Goal: Information Seeking & Learning: Check status

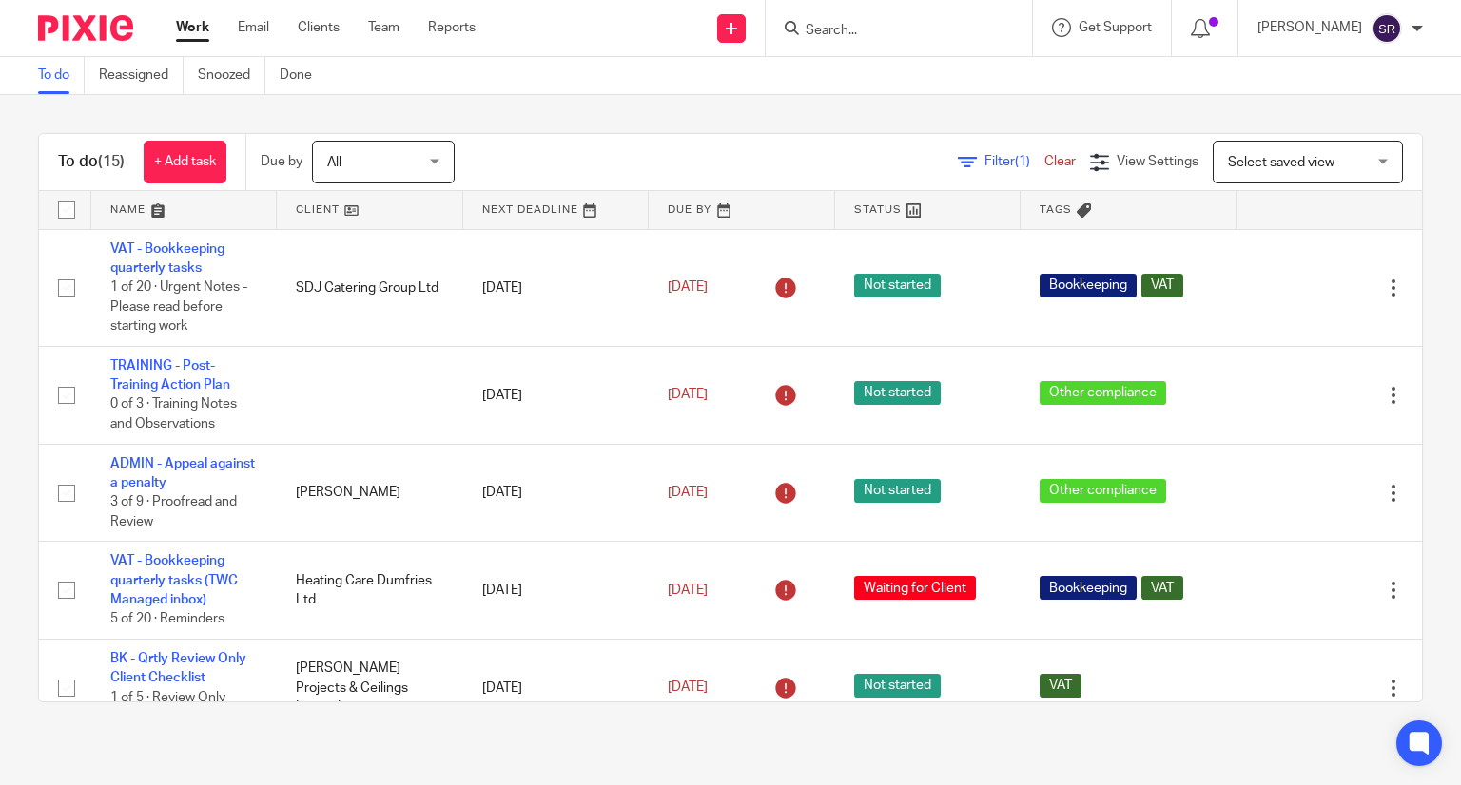
click at [946, 31] on input "Search" at bounding box center [889, 31] width 171 height 17
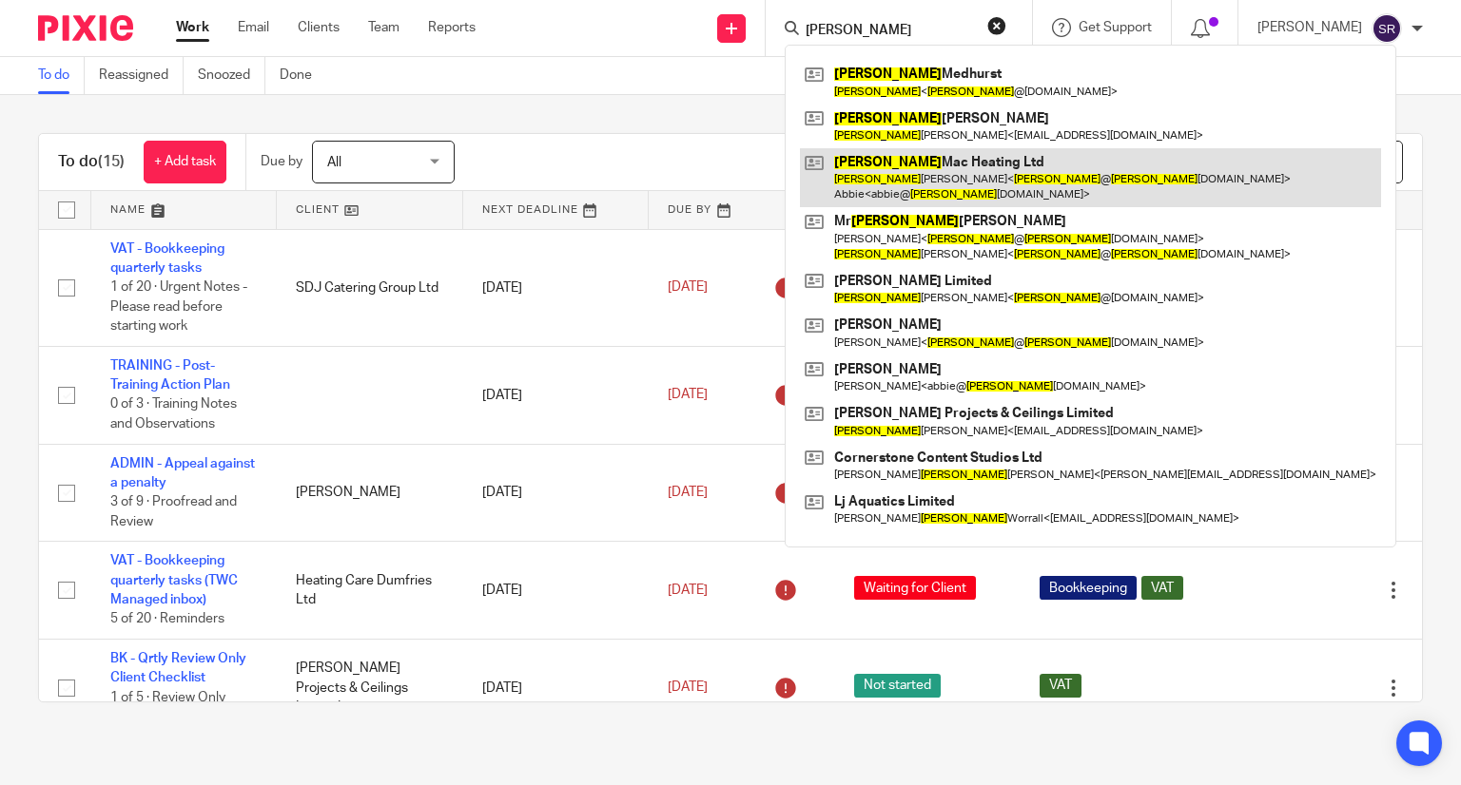
type input "john"
click at [920, 184] on link at bounding box center [1090, 177] width 581 height 59
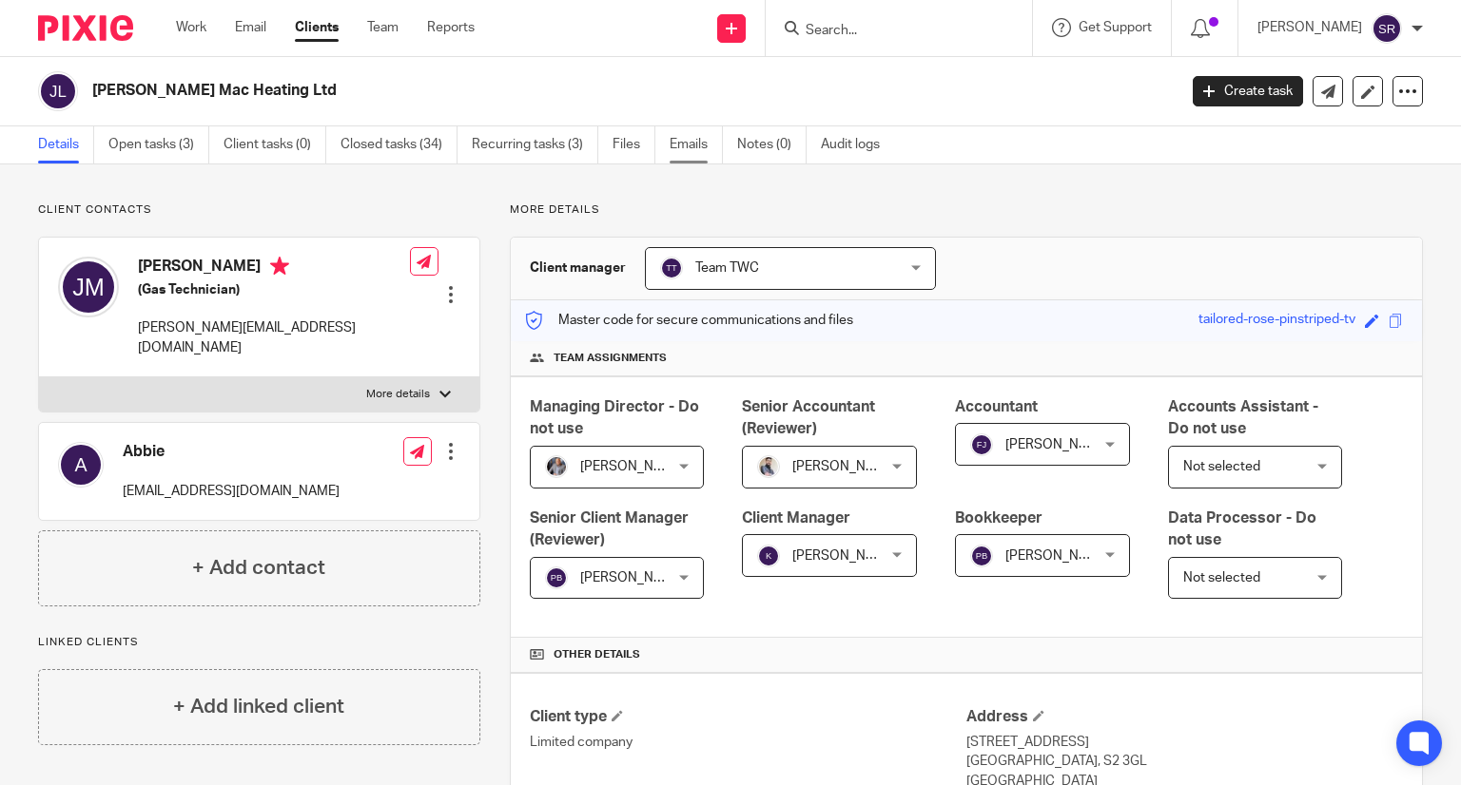
click at [673, 140] on link "Emails" at bounding box center [695, 144] width 53 height 37
click at [428, 149] on link "Closed tasks (34)" at bounding box center [398, 144] width 117 height 37
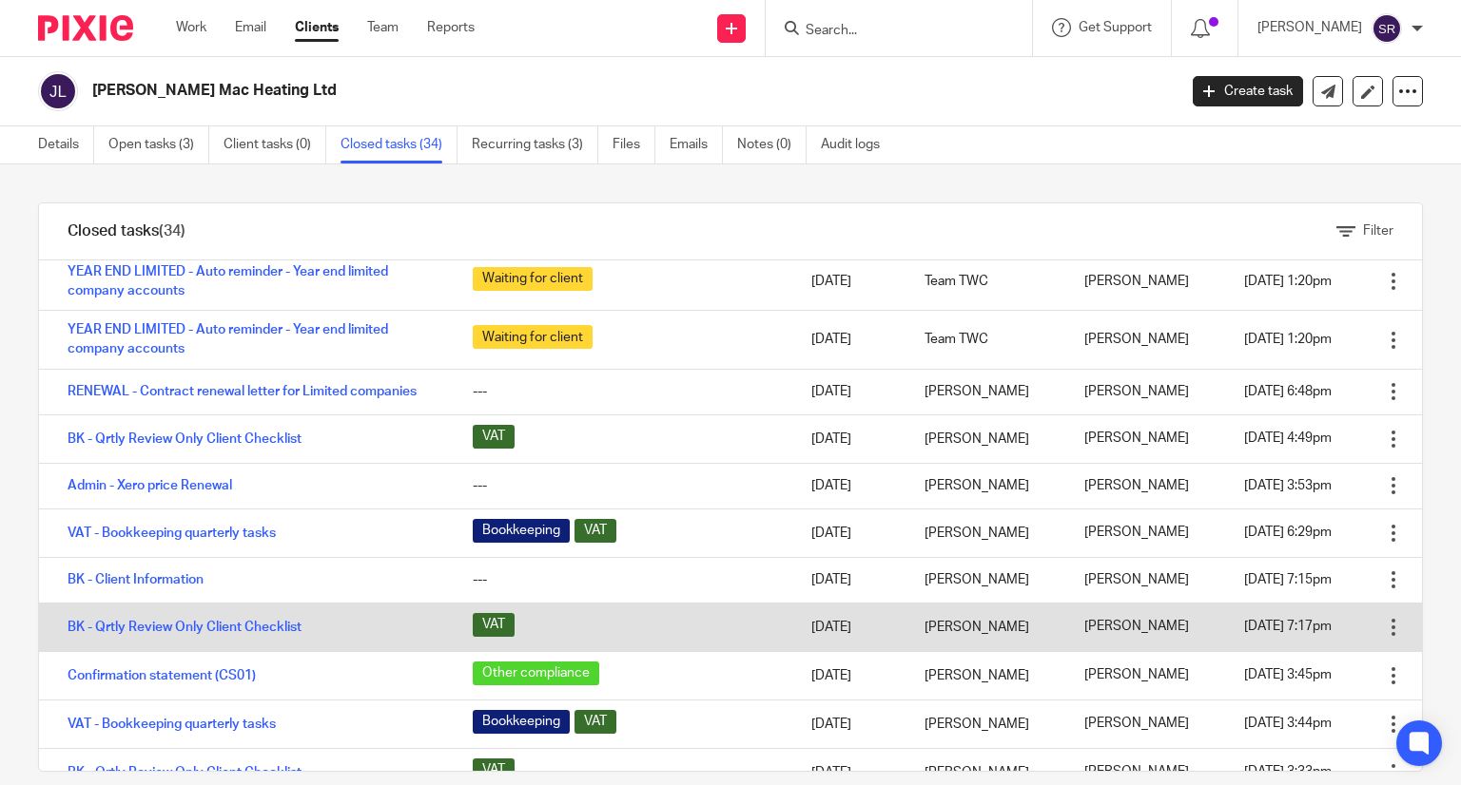
scroll to position [285, 0]
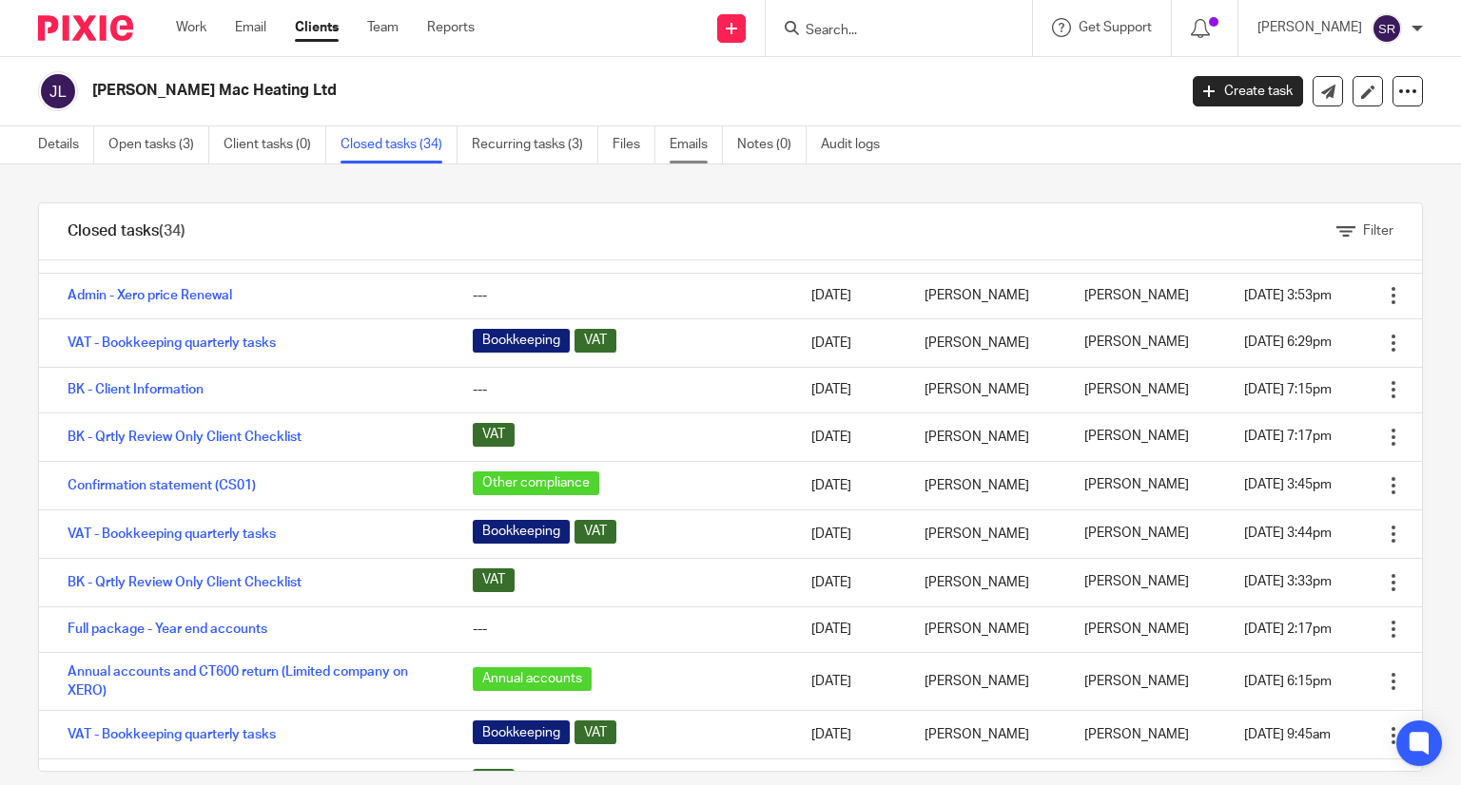
click at [696, 139] on link "Emails" at bounding box center [695, 144] width 53 height 37
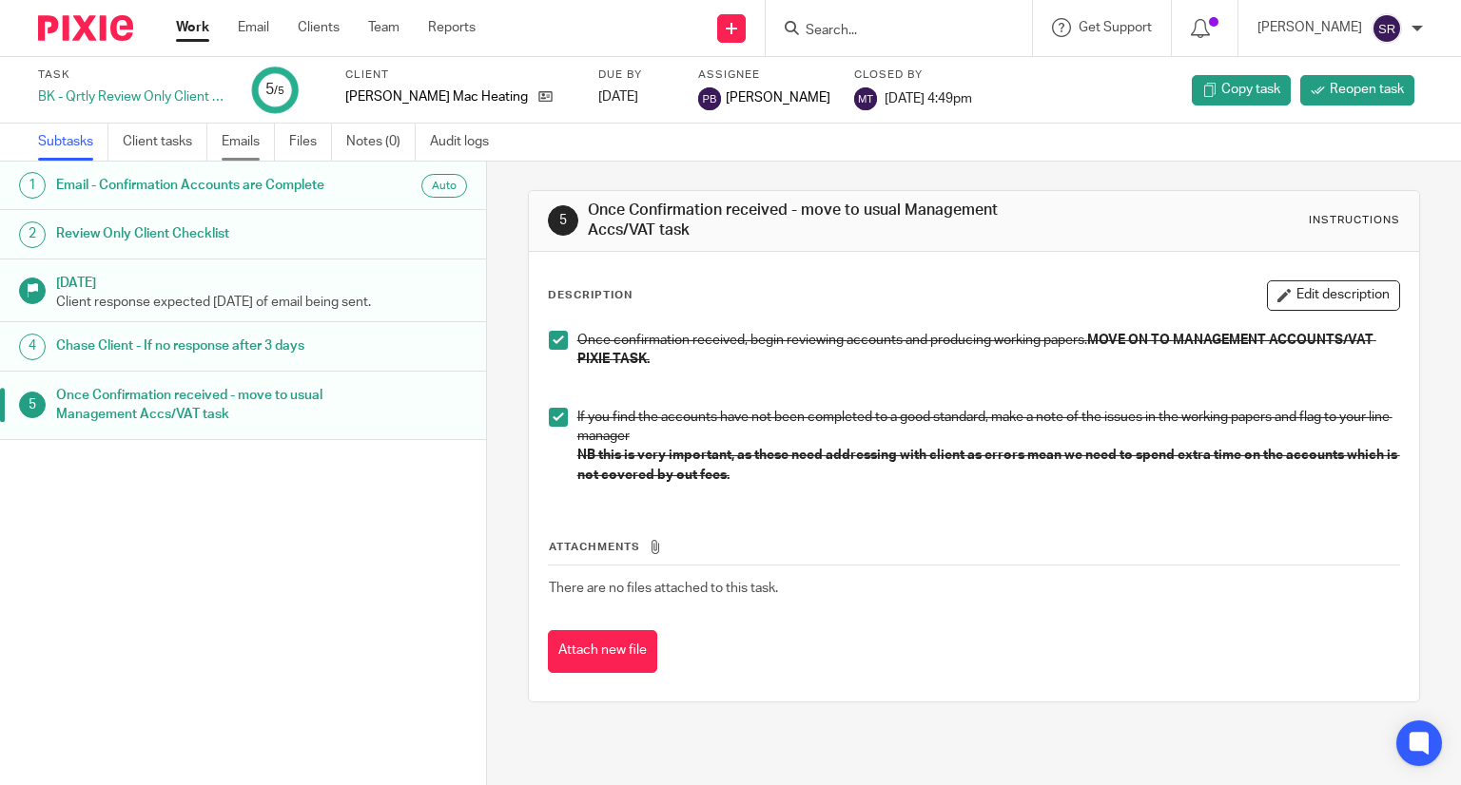
click at [247, 138] on link "Emails" at bounding box center [248, 142] width 53 height 37
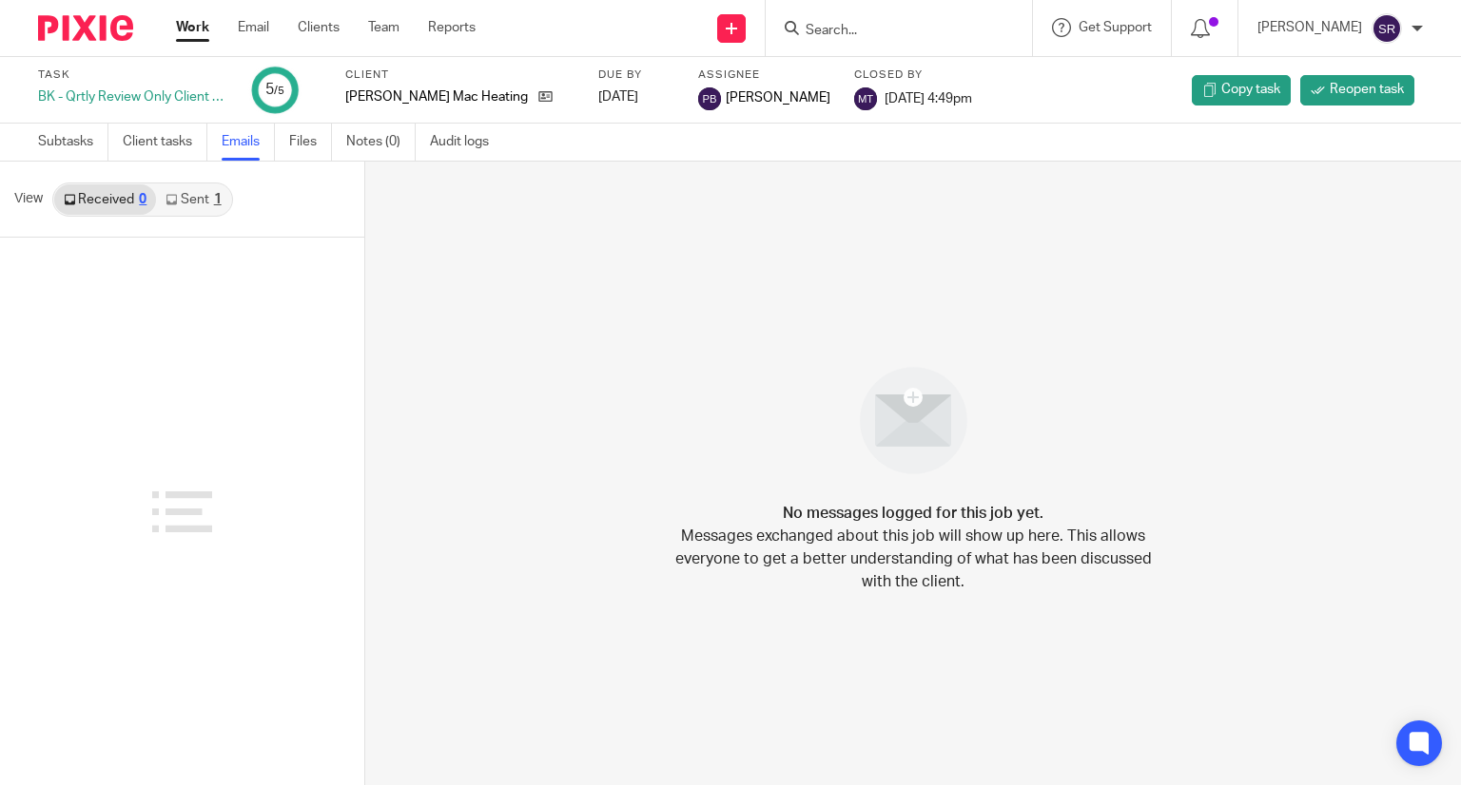
click at [173, 202] on icon at bounding box center [170, 199] width 11 height 11
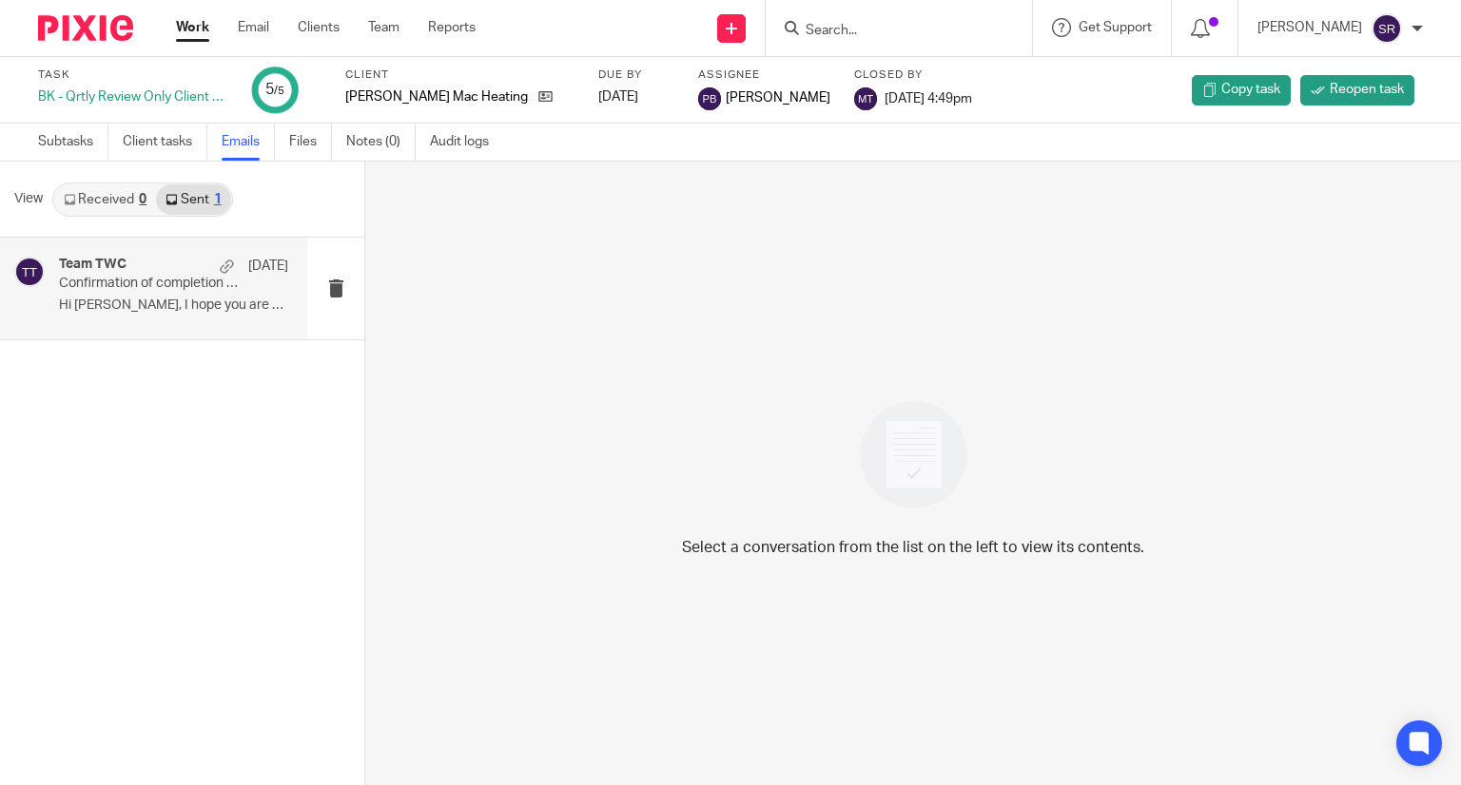
click at [167, 286] on p "Confirmation of completion of bookkeeping tasks" at bounding box center [151, 284] width 184 height 16
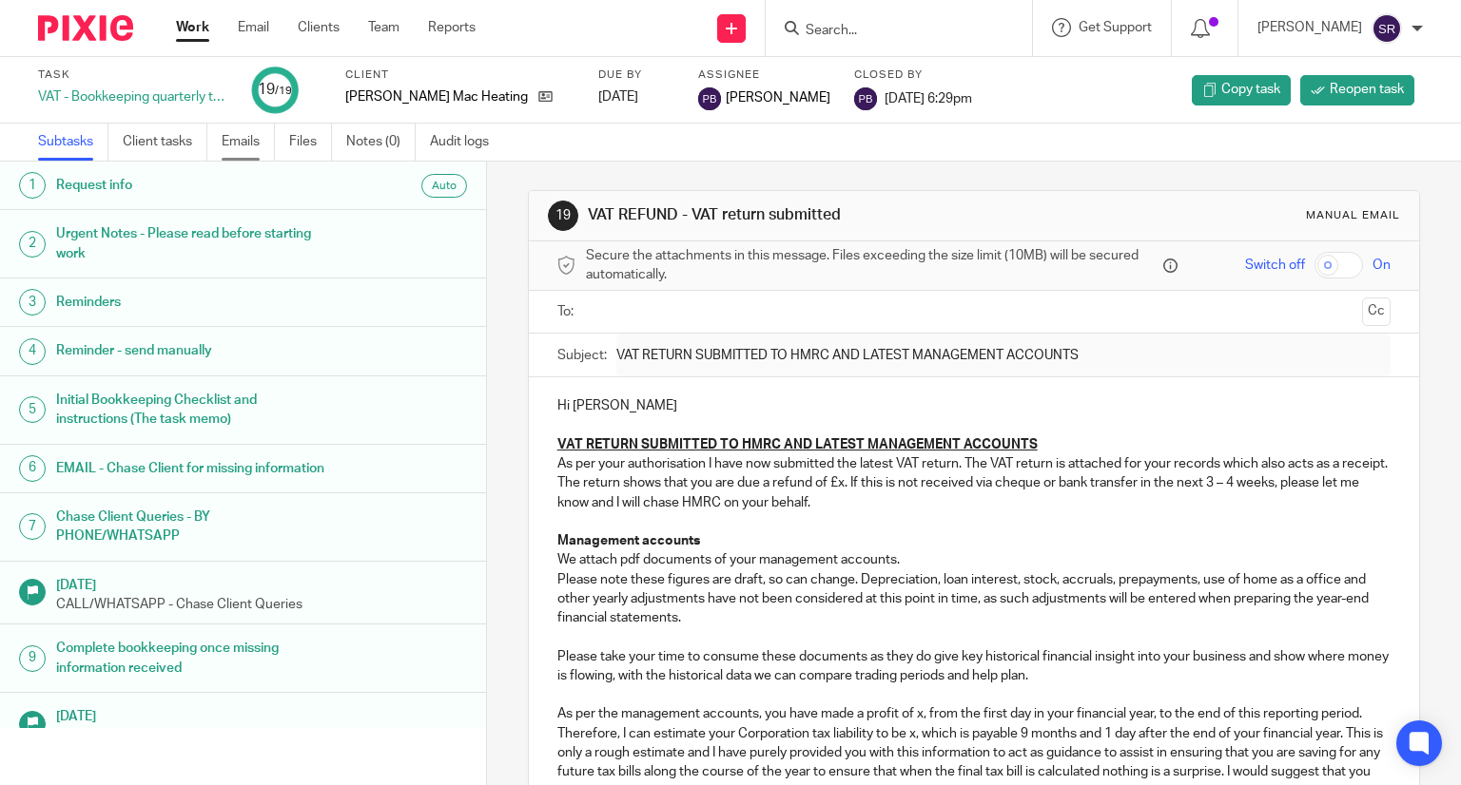
click at [240, 141] on link "Emails" at bounding box center [248, 142] width 53 height 37
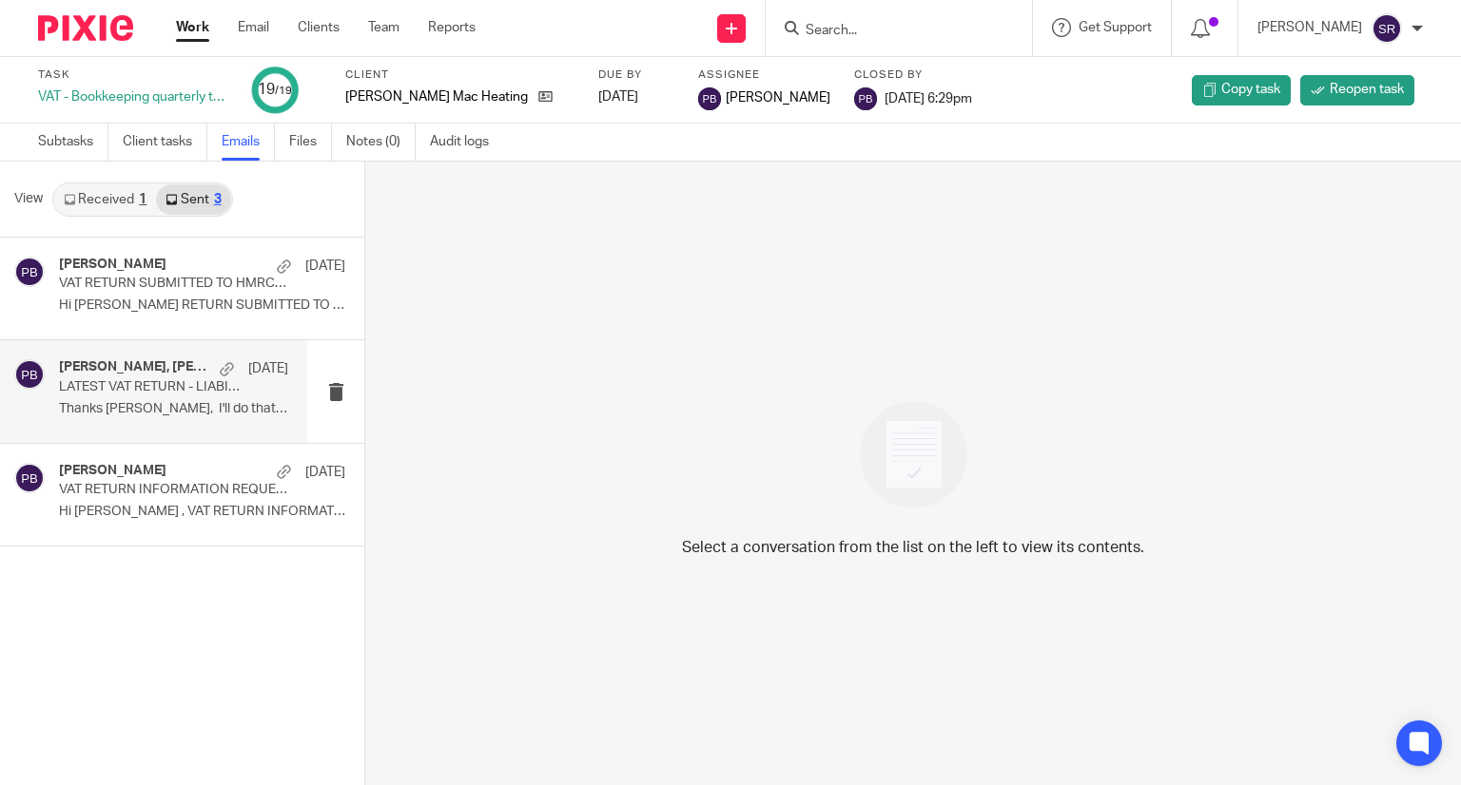
click at [135, 380] on p "LATEST VAT RETURN - LIABILITY" at bounding box center [151, 387] width 184 height 16
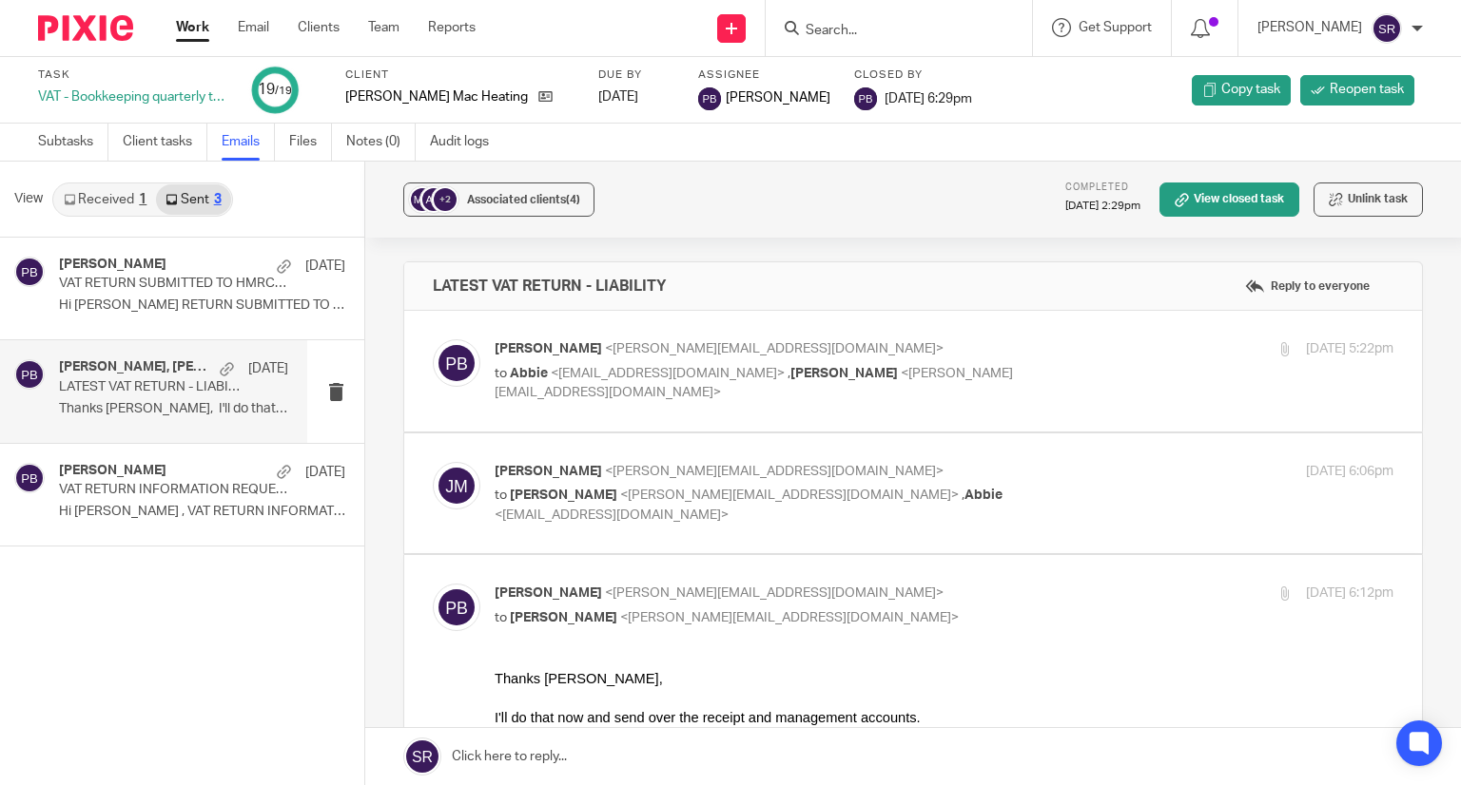
click at [587, 356] on p "Penny Brown <penny@togetherwecount.co.uk>" at bounding box center [793, 349] width 599 height 20
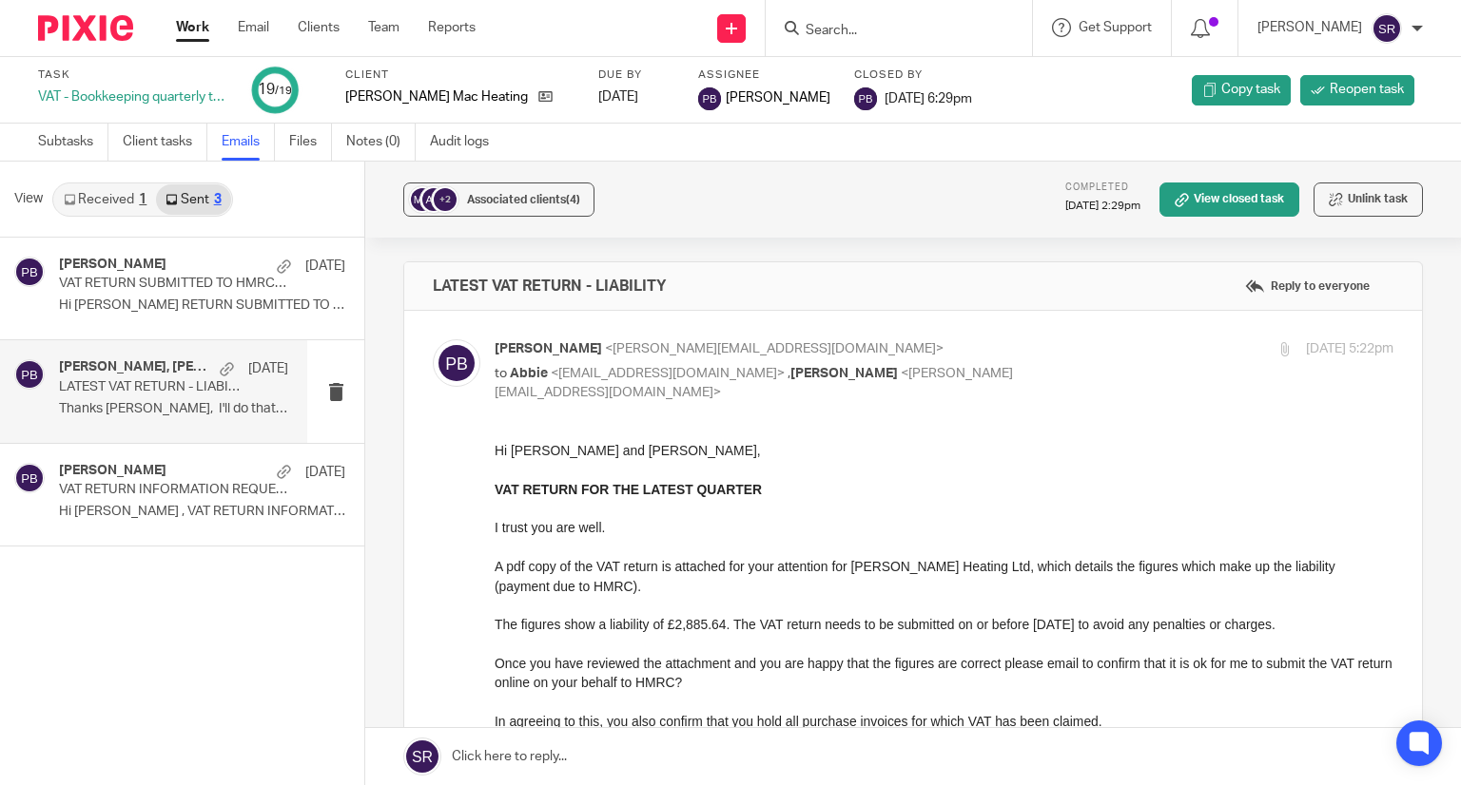
click at [587, 356] on p "Penny Brown <penny@togetherwecount.co.uk>" at bounding box center [793, 349] width 599 height 20
checkbox input "false"
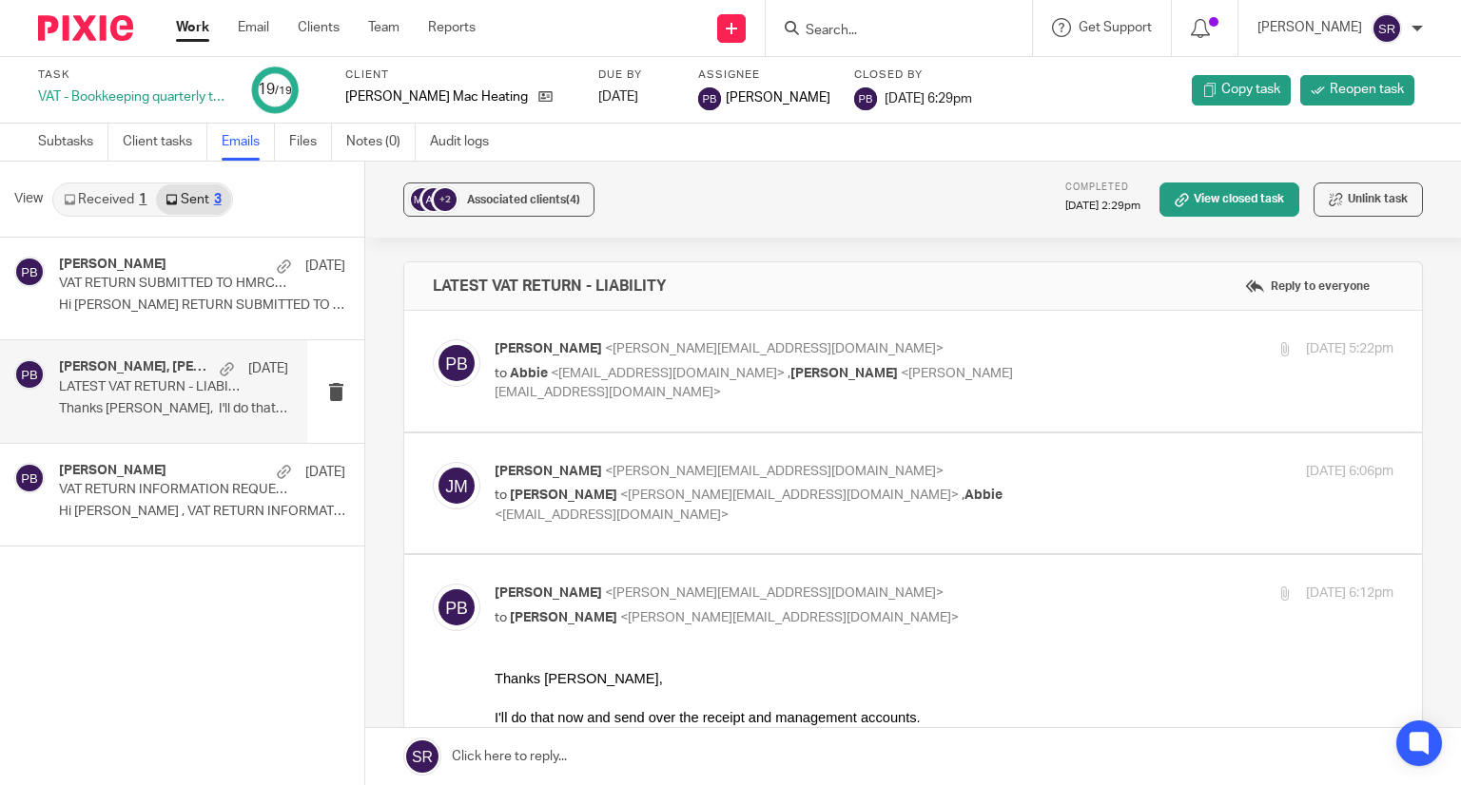
click at [593, 465] on span "John McEneaney" at bounding box center [547, 471] width 107 height 13
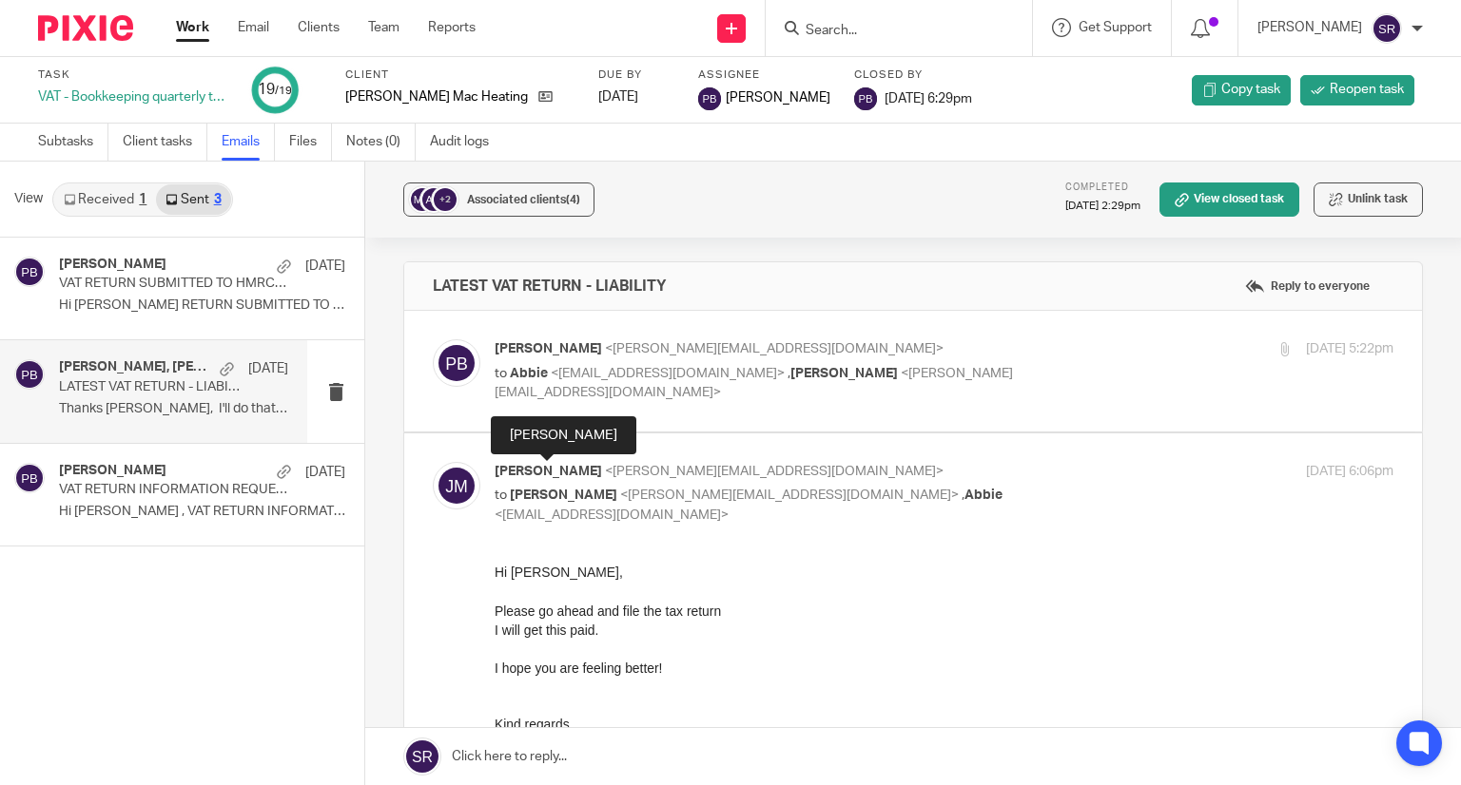
click at [593, 466] on span "John McEneaney" at bounding box center [547, 471] width 107 height 13
checkbox input "false"
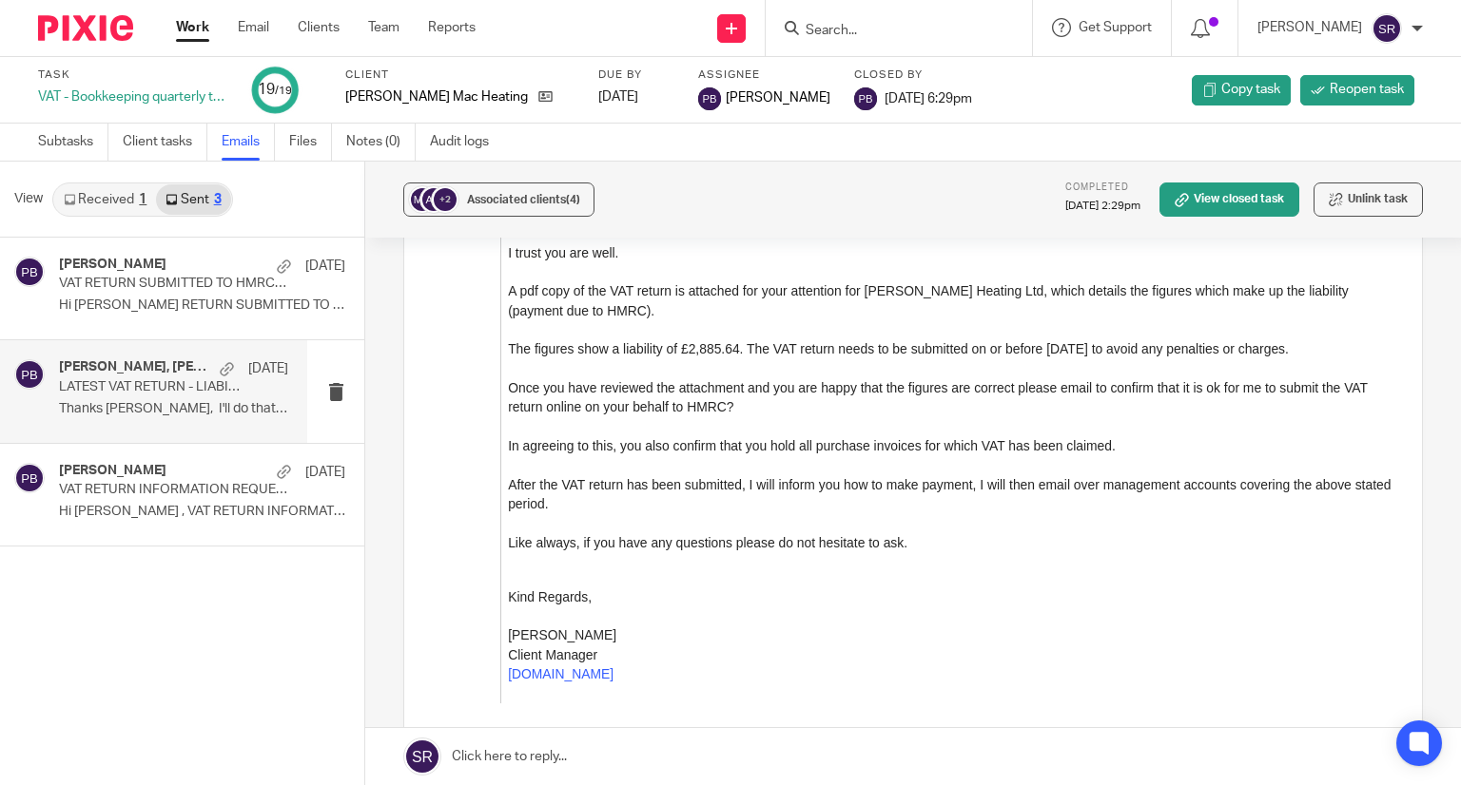
scroll to position [1847, 0]
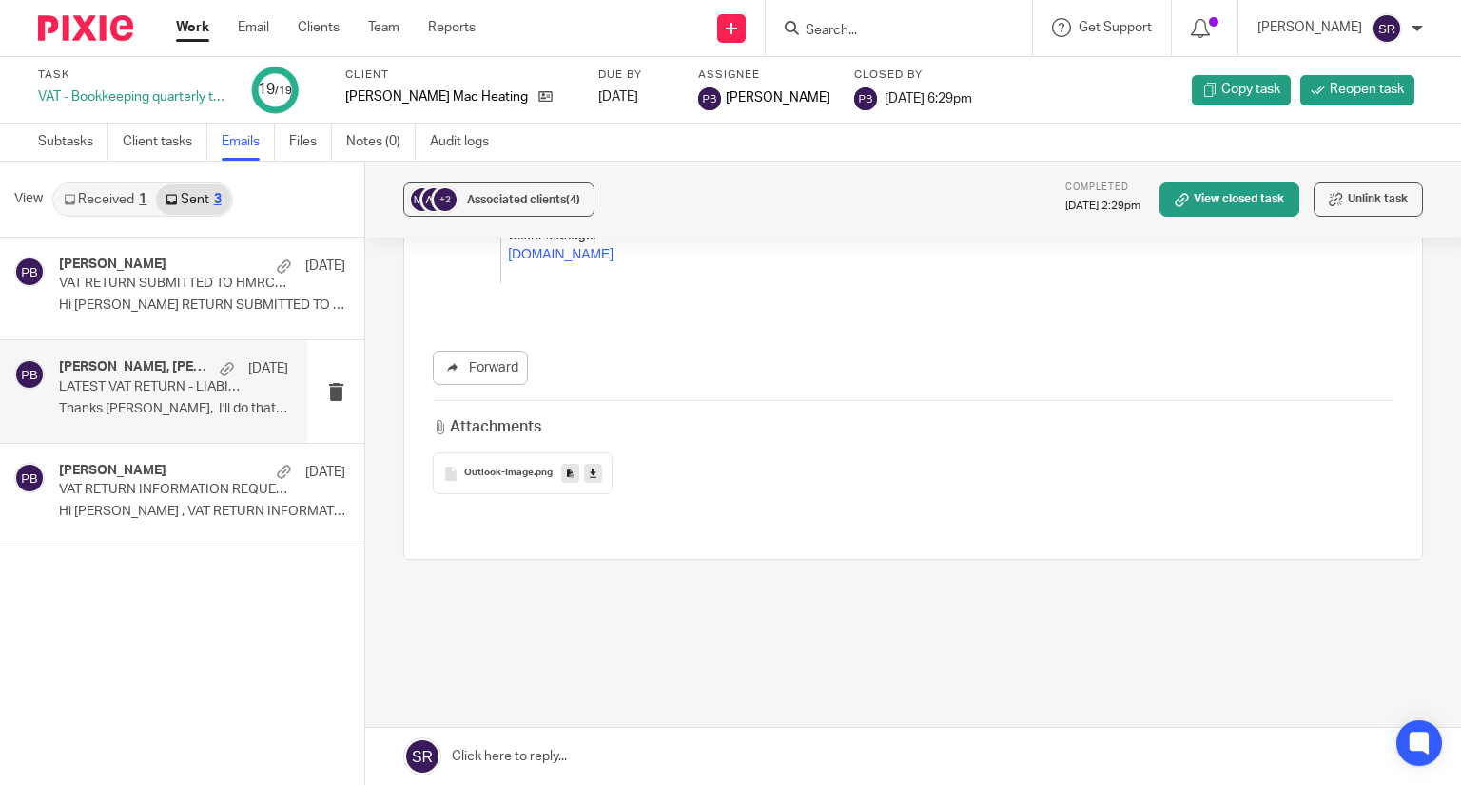
click at [126, 198] on link "Received 1" at bounding box center [105, 199] width 102 height 30
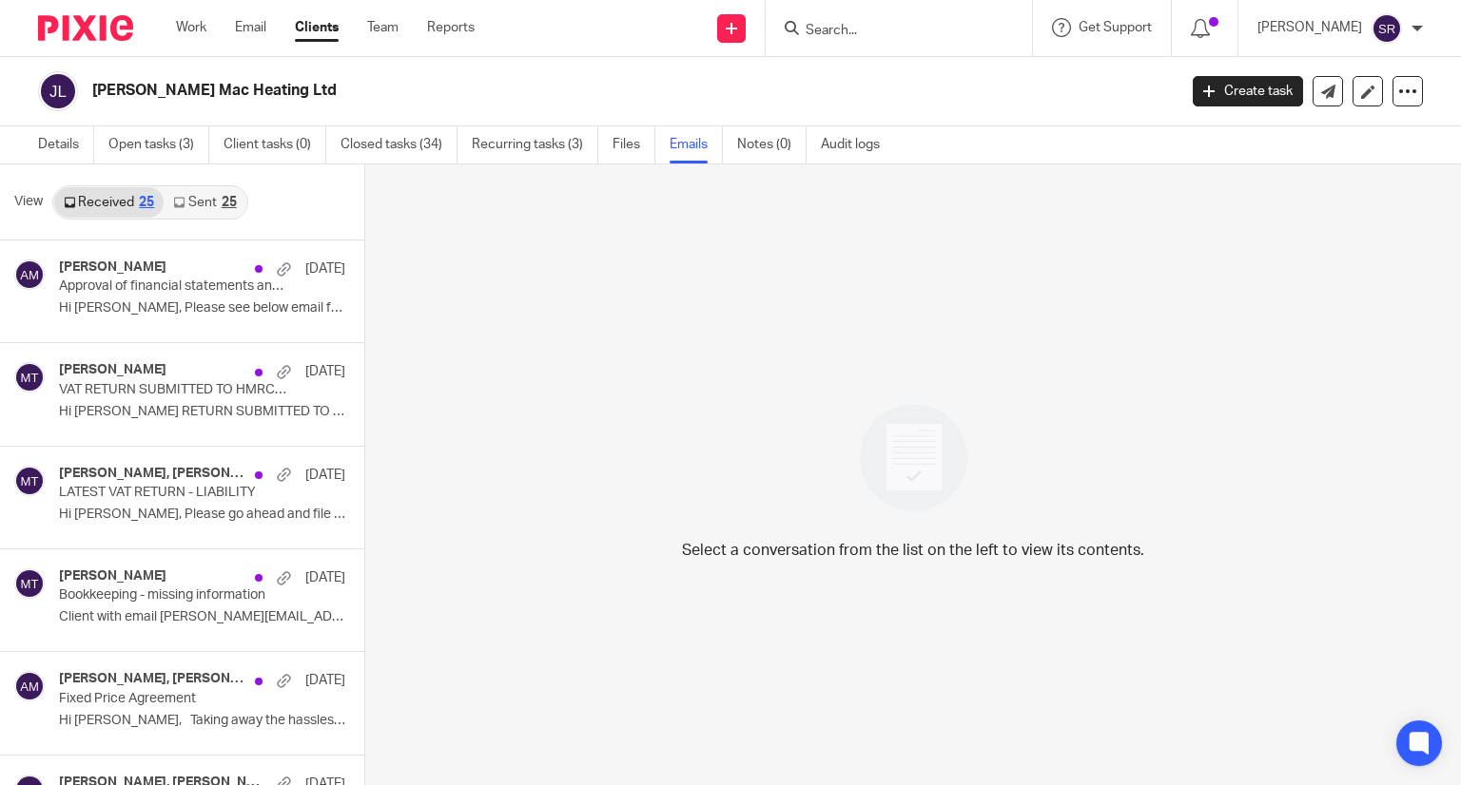
click at [212, 193] on link "Sent 25" at bounding box center [205, 202] width 82 height 30
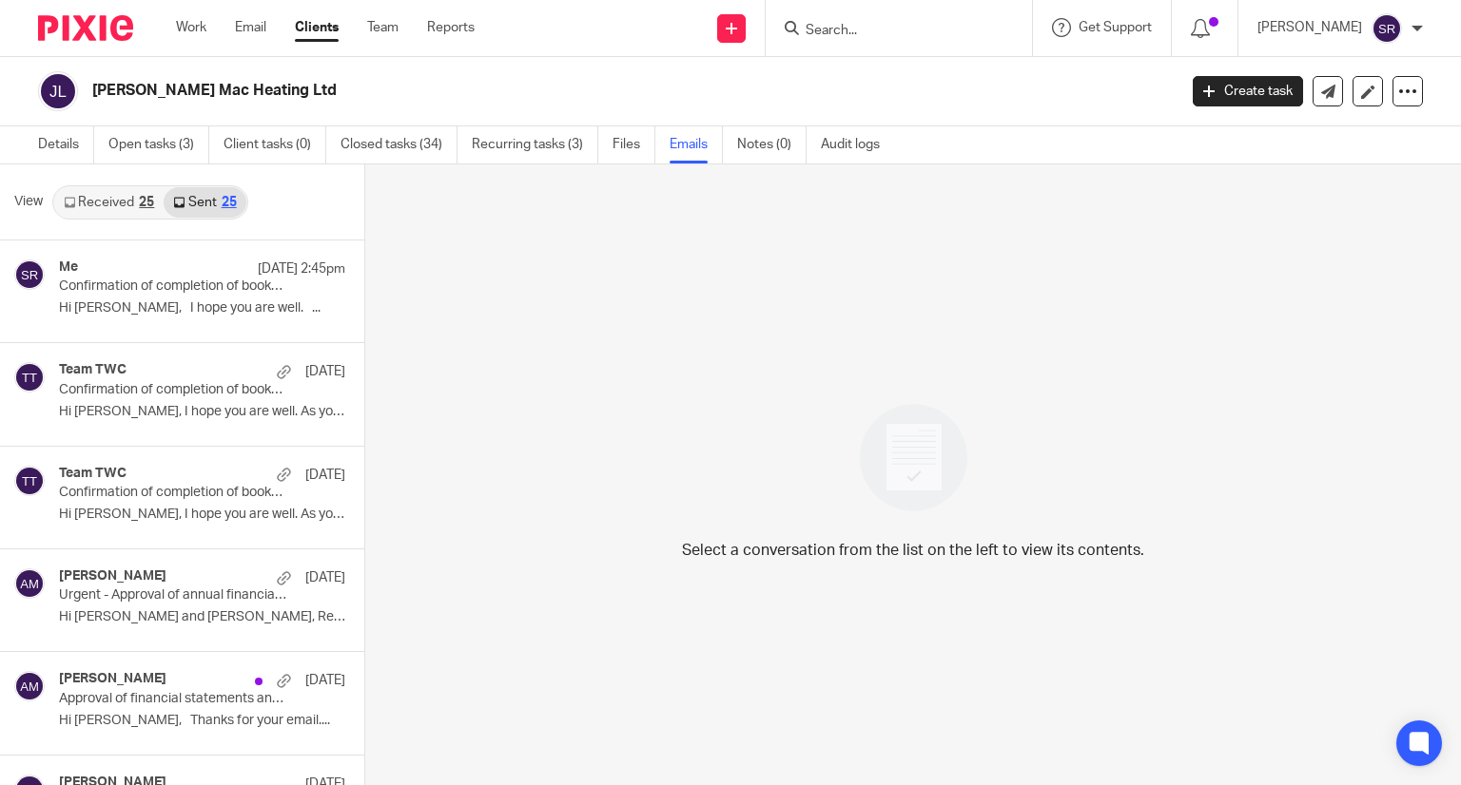
scroll to position [2, 0]
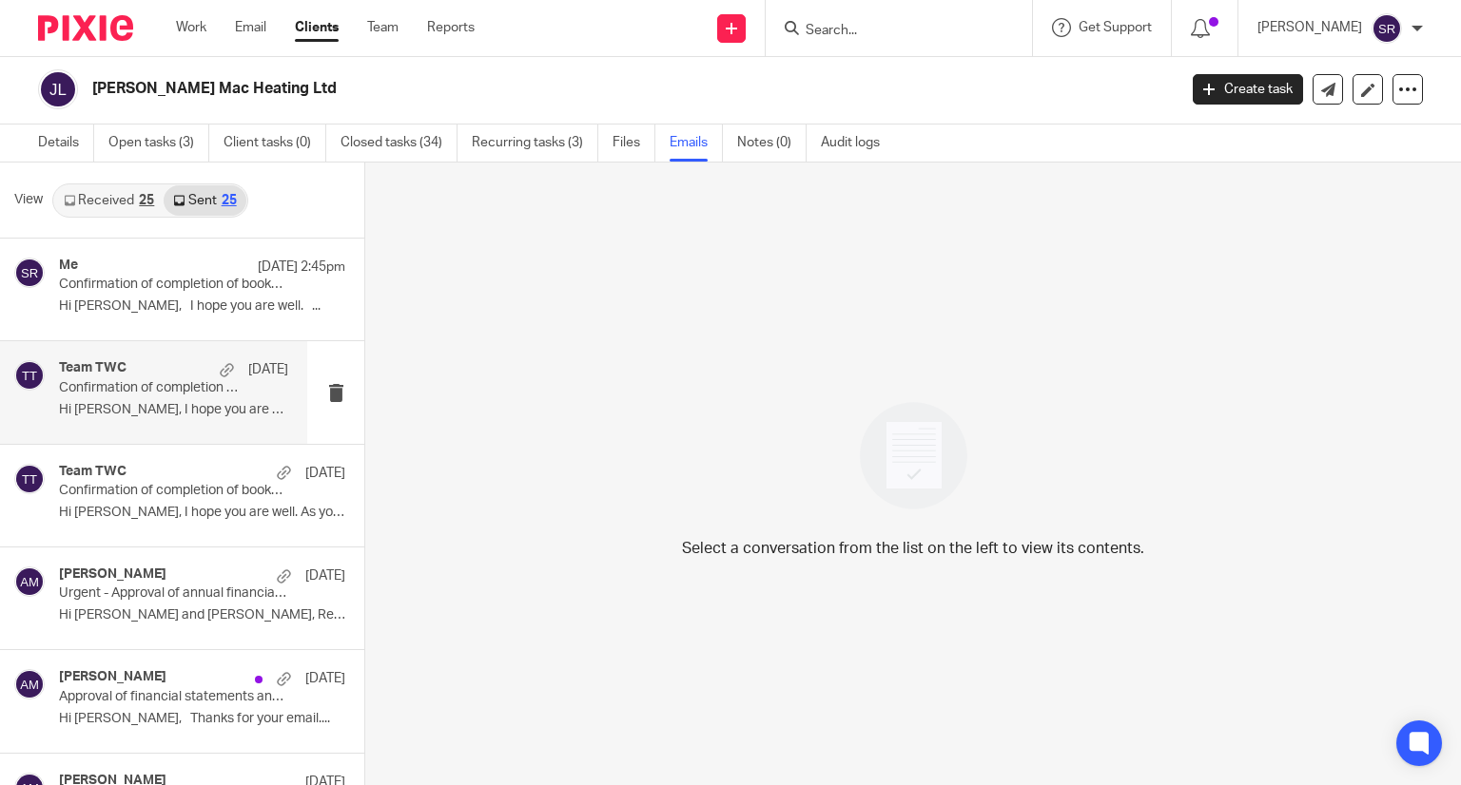
click at [127, 366] on div "Team TWC 7 Oct" at bounding box center [173, 369] width 229 height 19
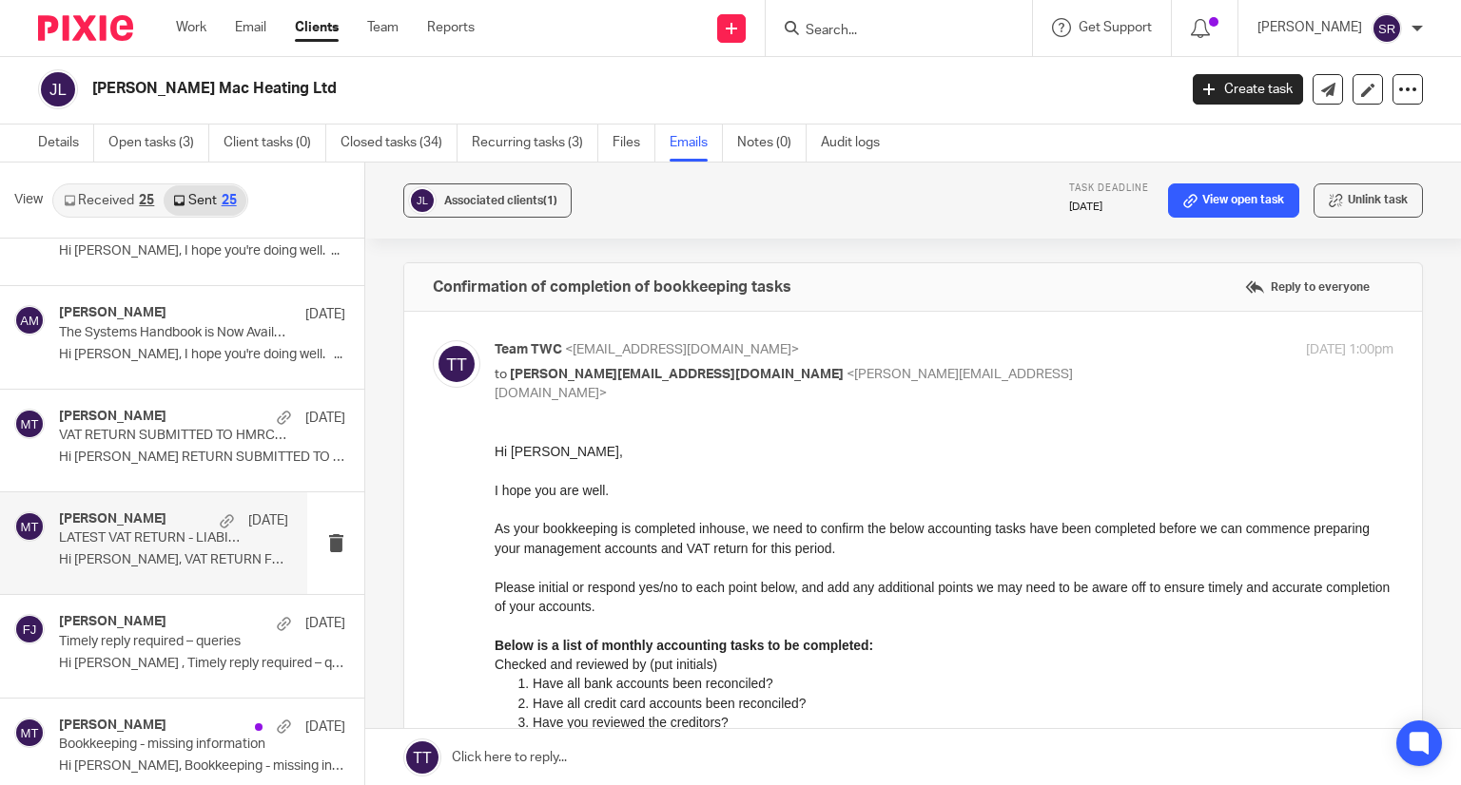
scroll to position [666, 0]
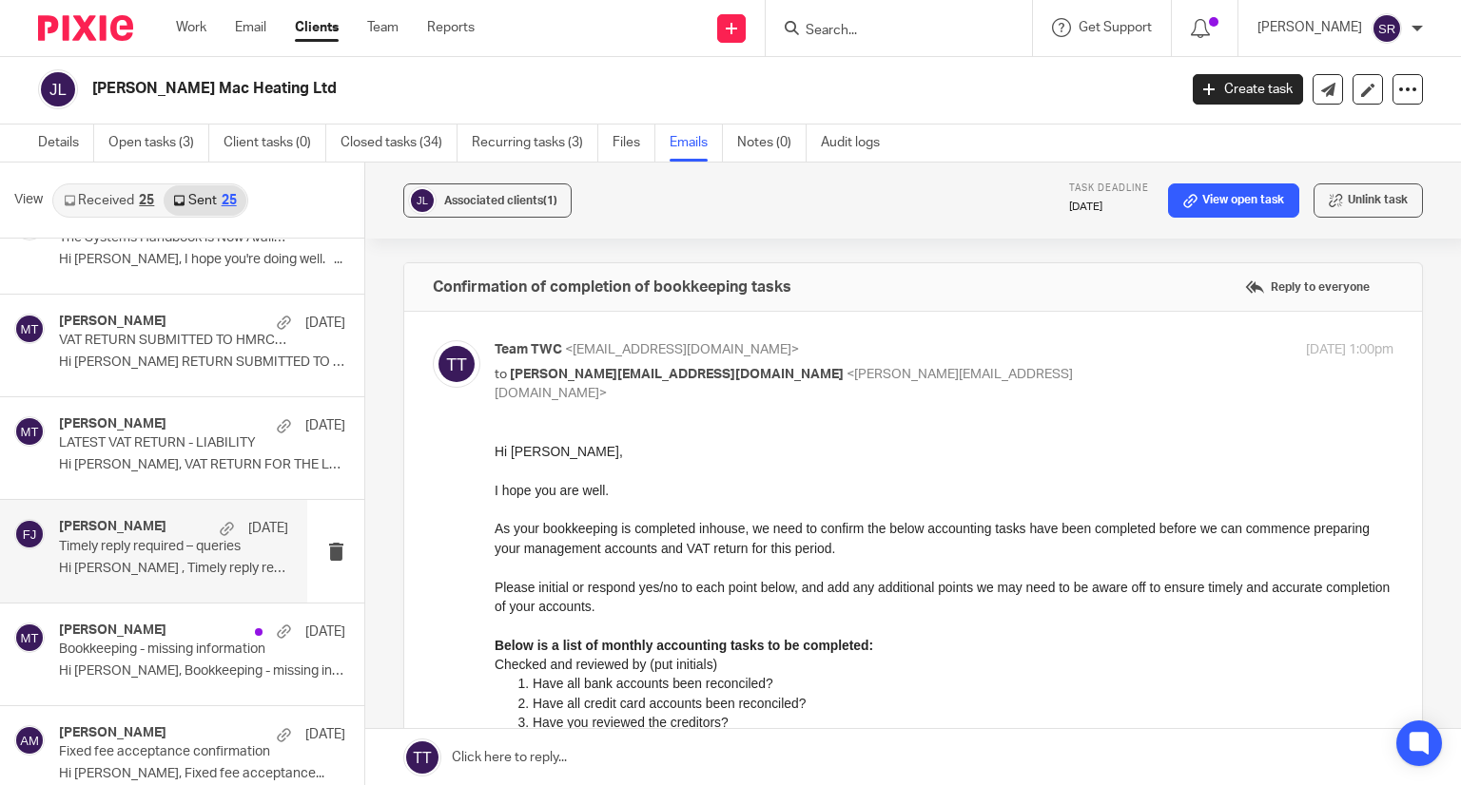
click at [132, 533] on div "Fahad Javed 24 Jul" at bounding box center [173, 528] width 229 height 19
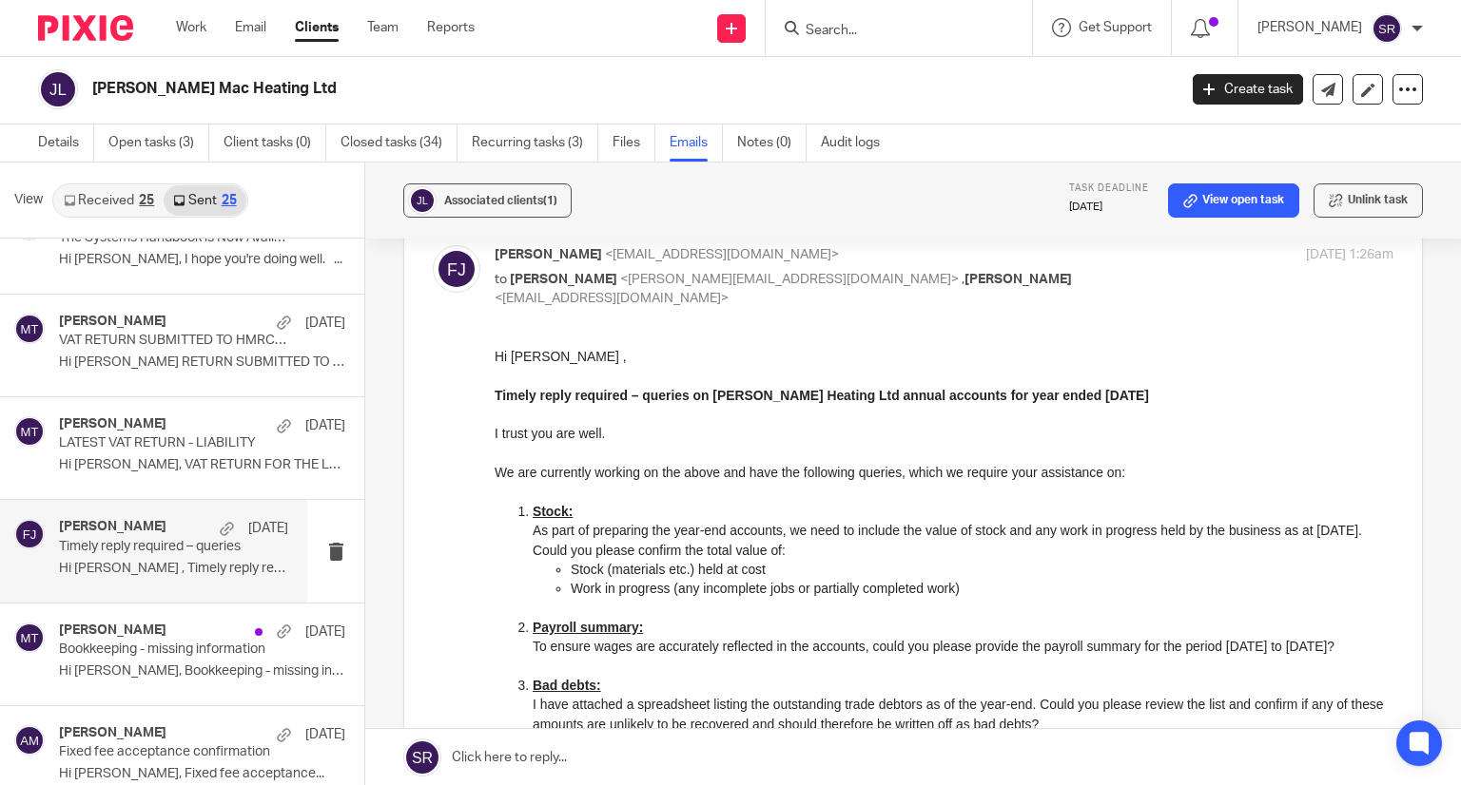
scroll to position [190, 0]
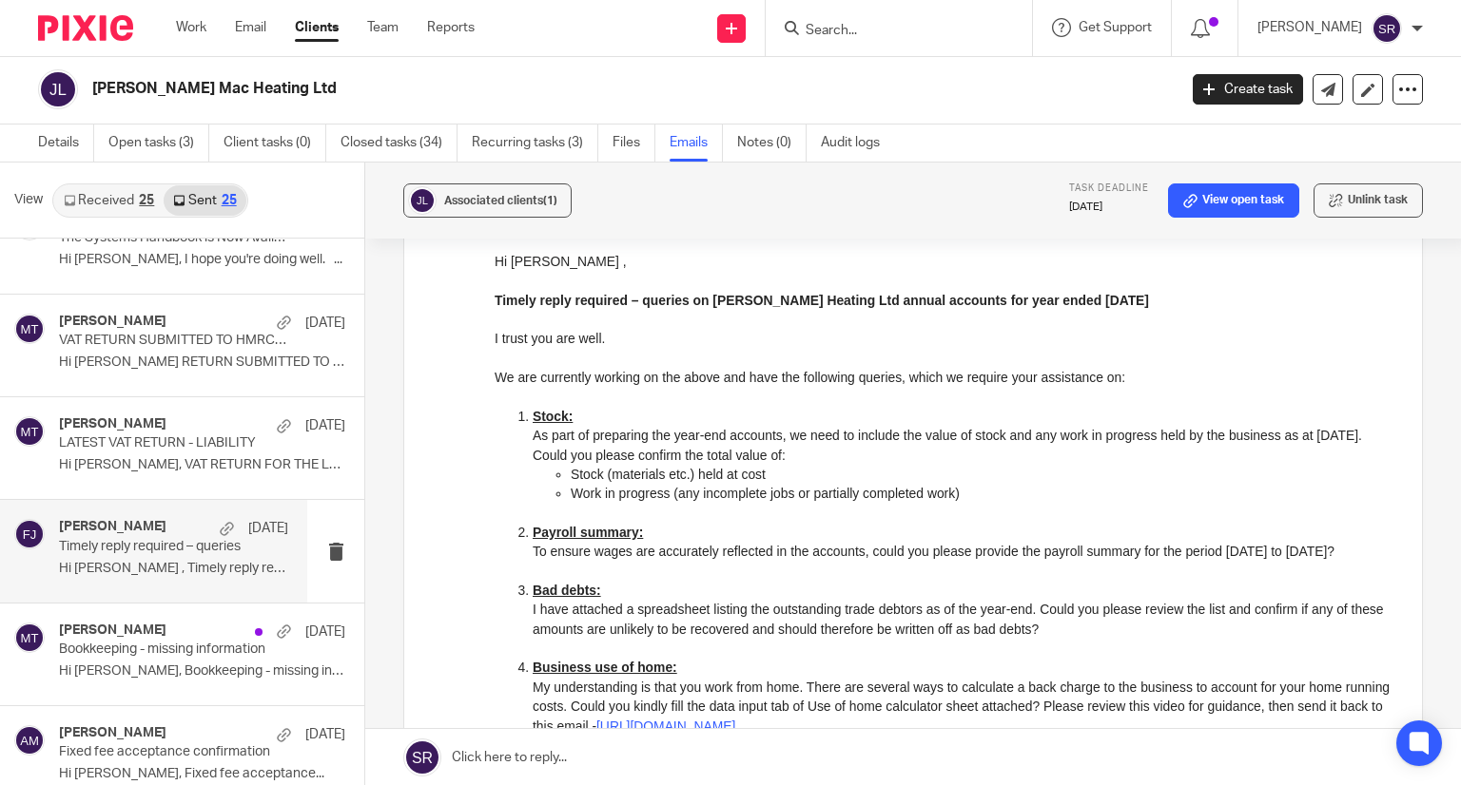
drag, startPoint x: 661, startPoint y: 565, endPoint x: 873, endPoint y: 565, distance: 212.1
click at [873, 560] on p "To ensure wages are accurately reflected in the accounts, could you please prov…" at bounding box center [963, 550] width 861 height 19
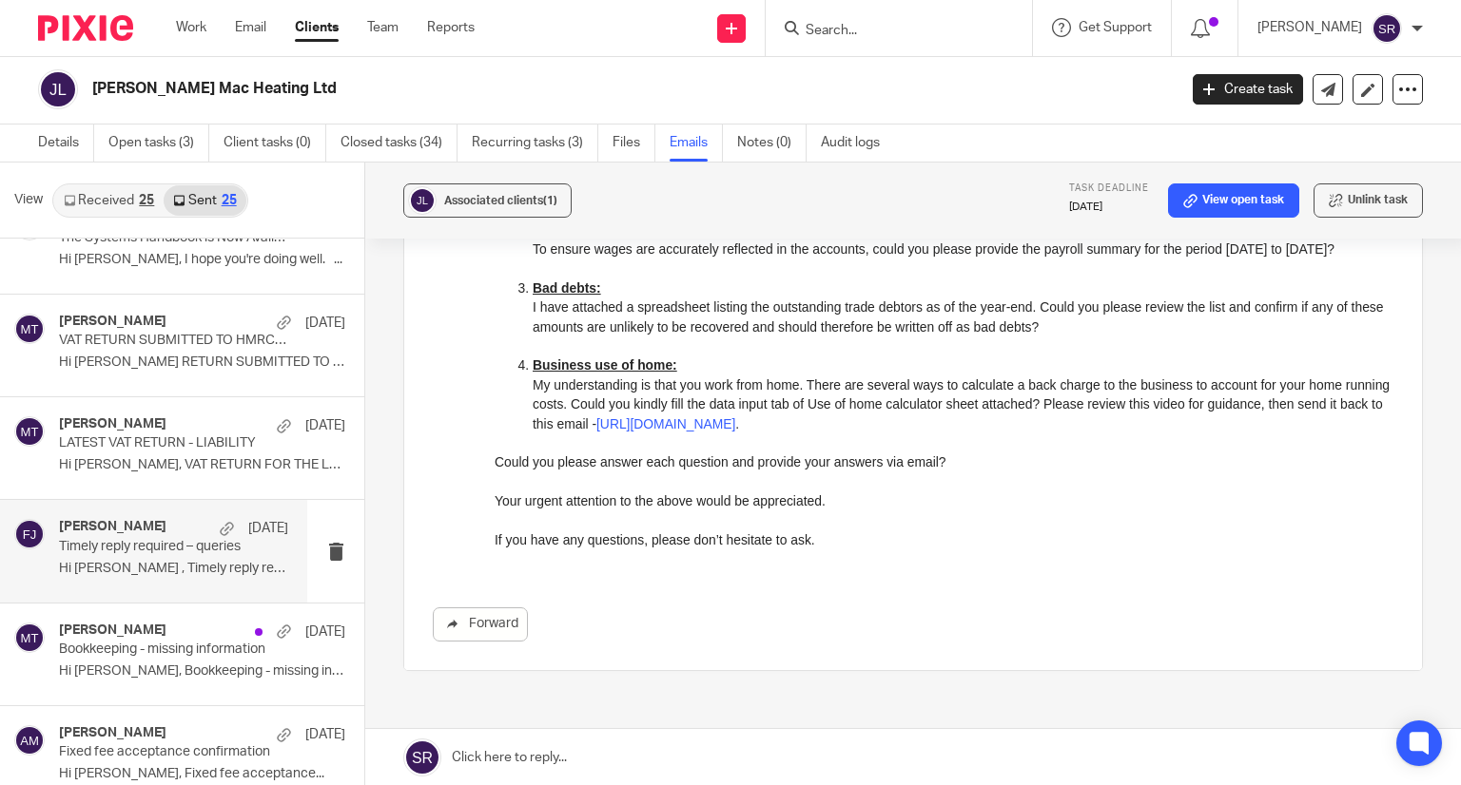
scroll to position [571, 0]
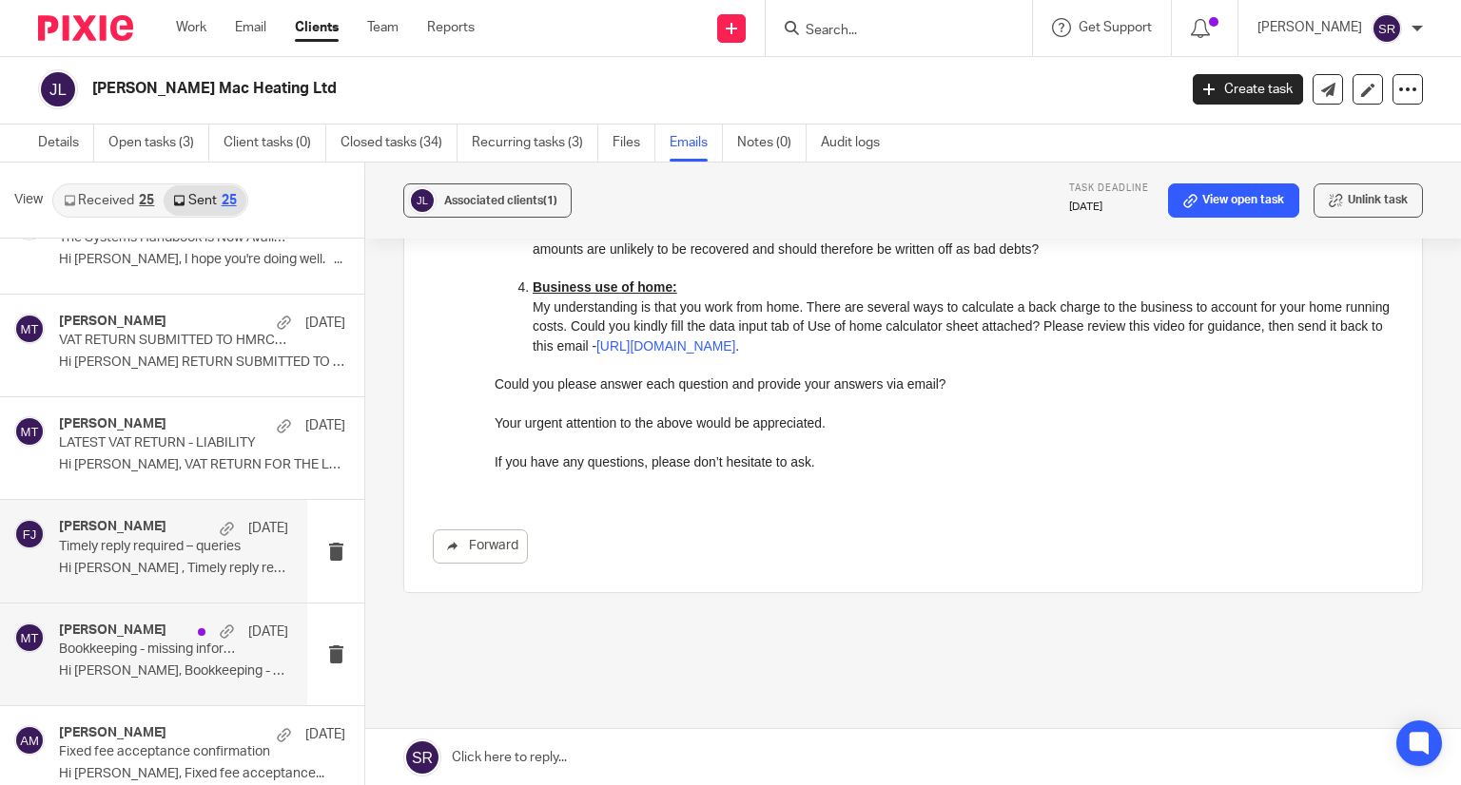
click at [91, 636] on div "Matt Tucker 21 Jul" at bounding box center [173, 632] width 229 height 19
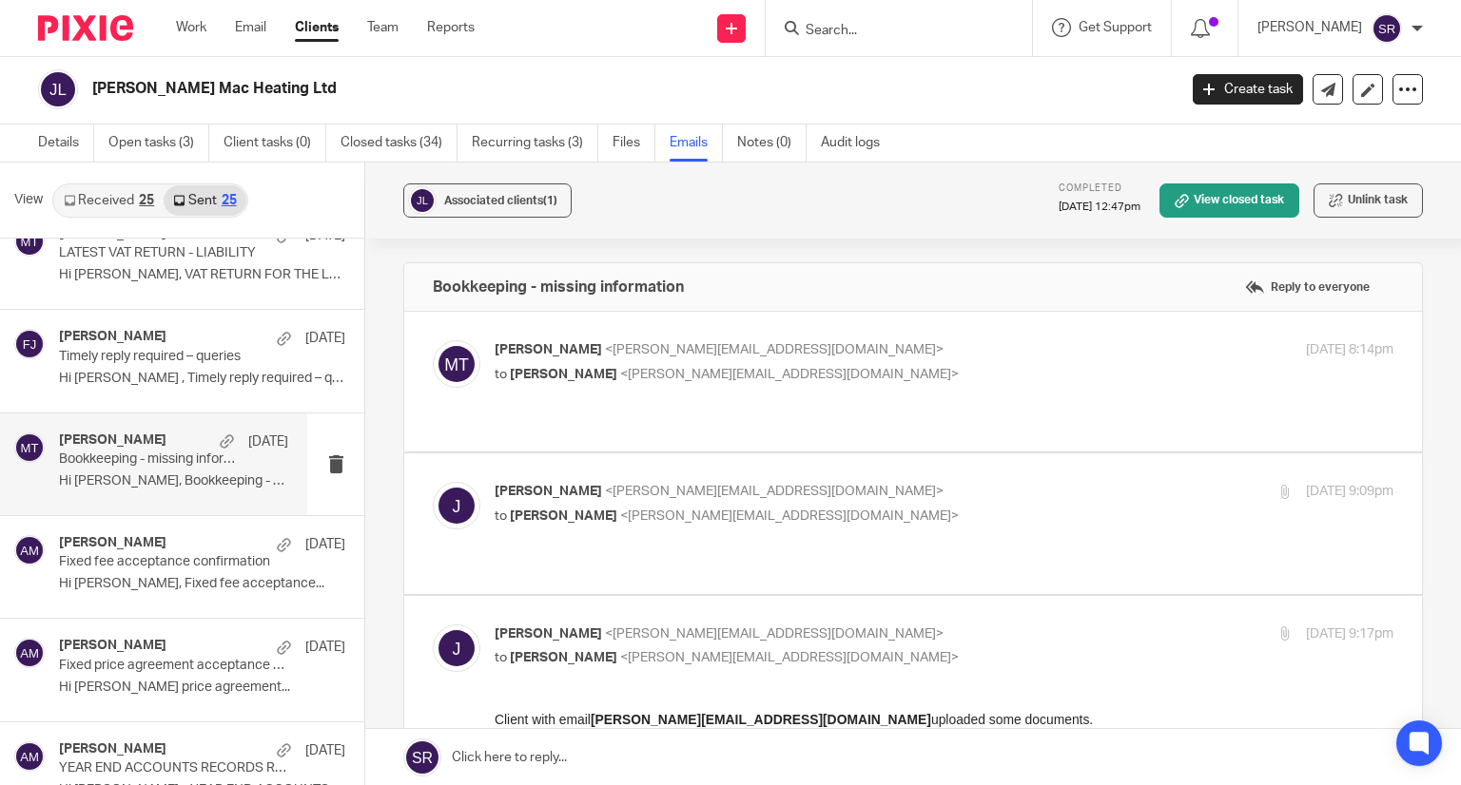
scroll to position [0, 0]
click at [575, 368] on span "John McEneaney" at bounding box center [563, 374] width 107 height 13
checkbox input "true"
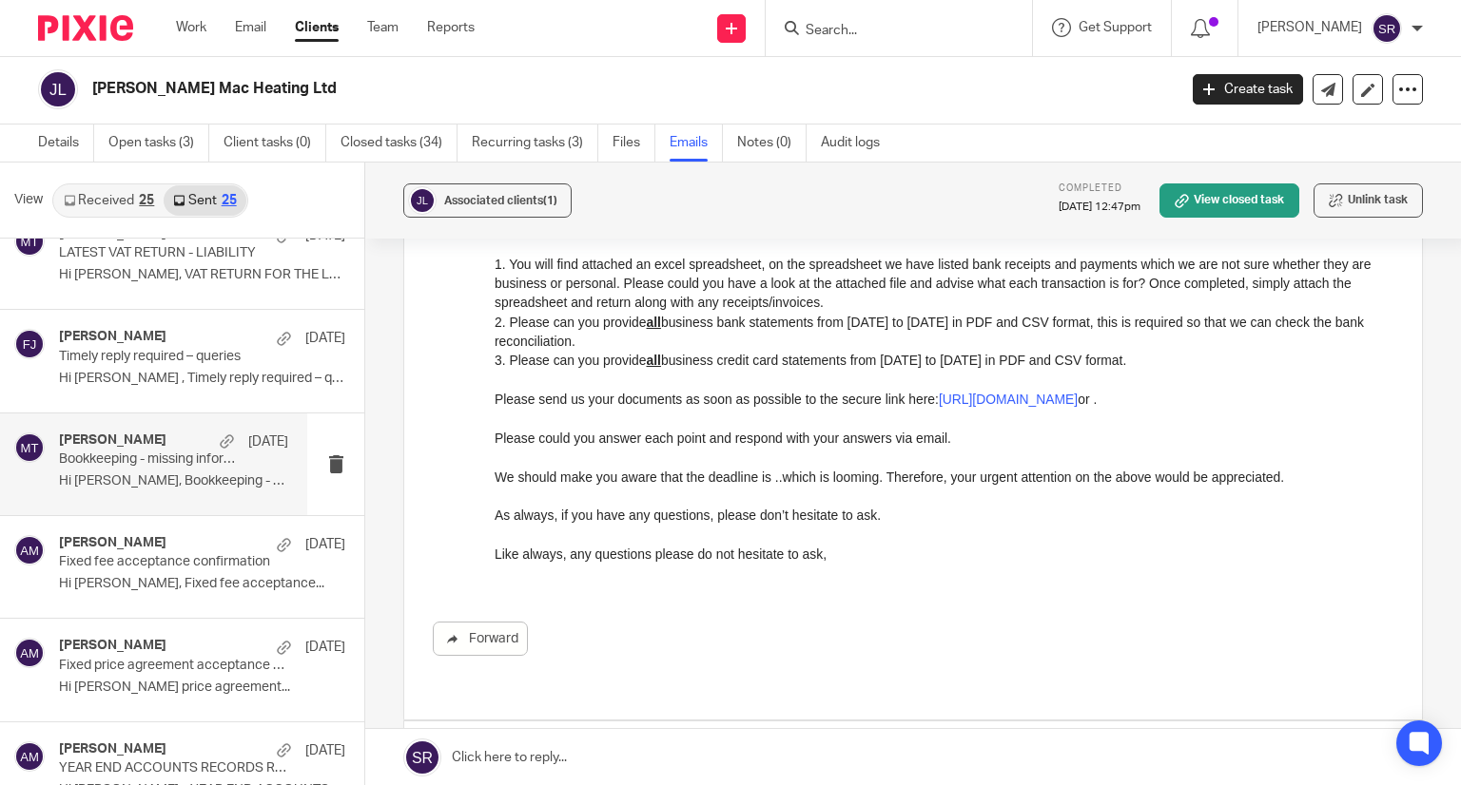
scroll to position [571, 0]
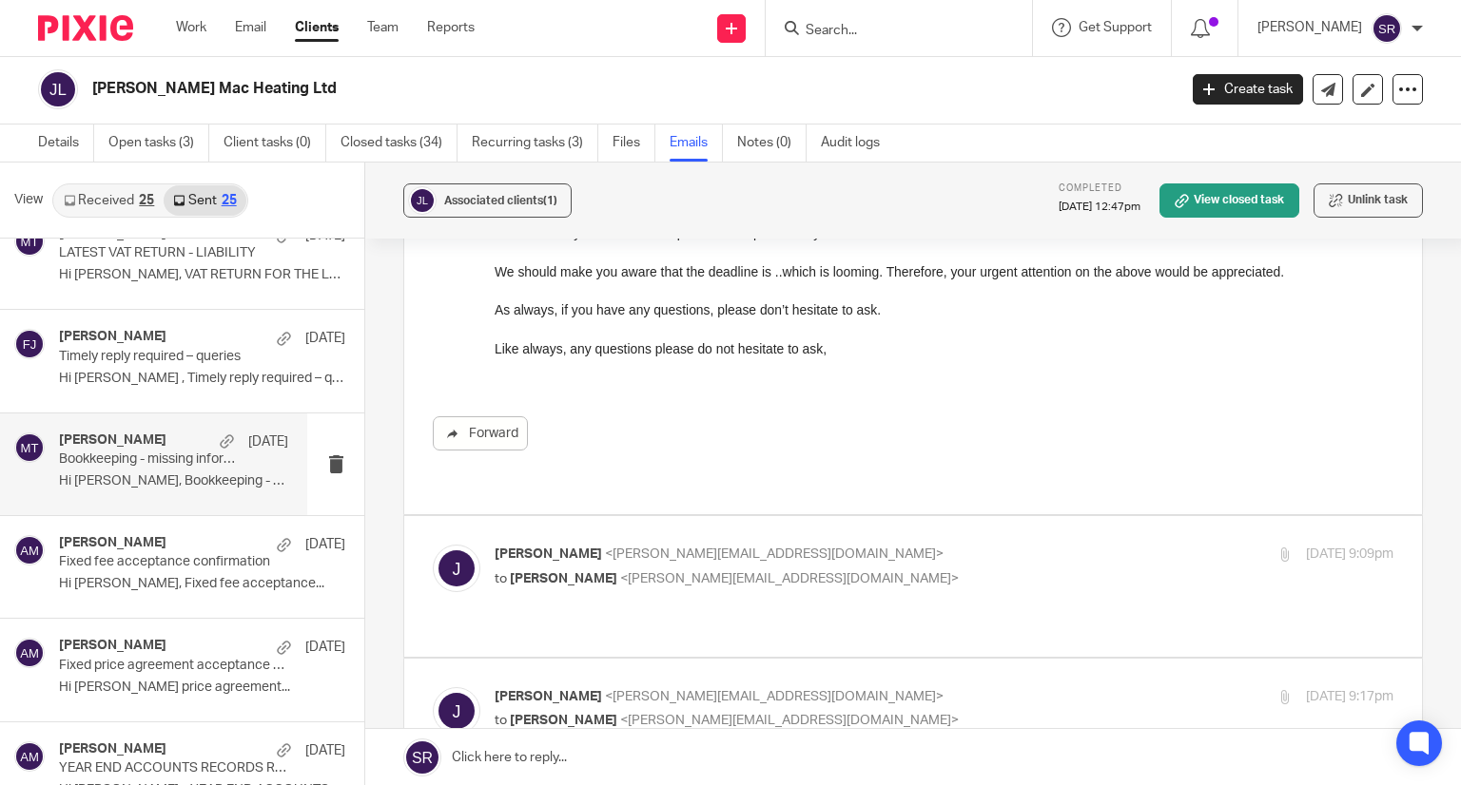
click at [596, 545] on p "john <john@johnmacheating.co.uk>" at bounding box center [793, 555] width 599 height 20
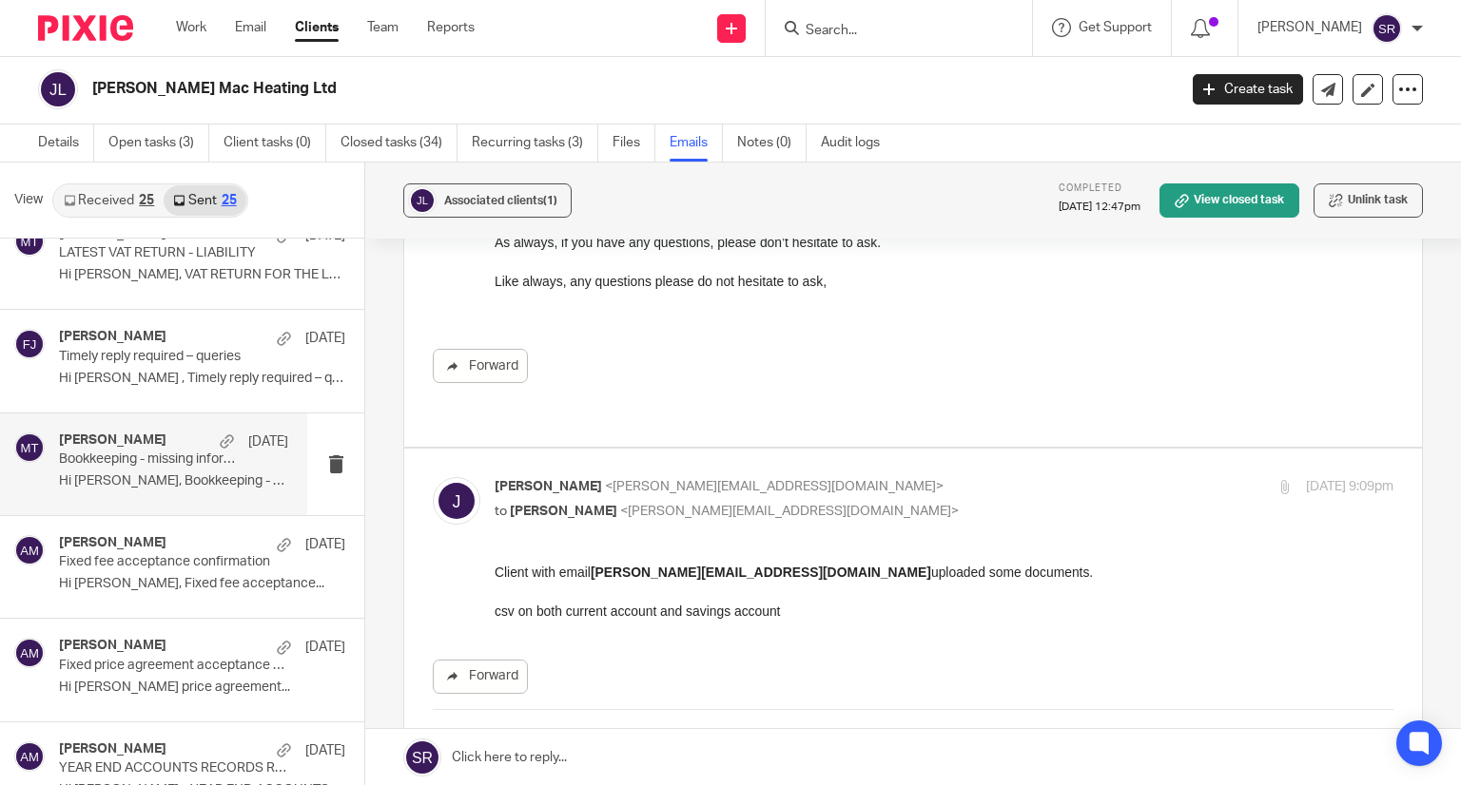
scroll to position [666, 0]
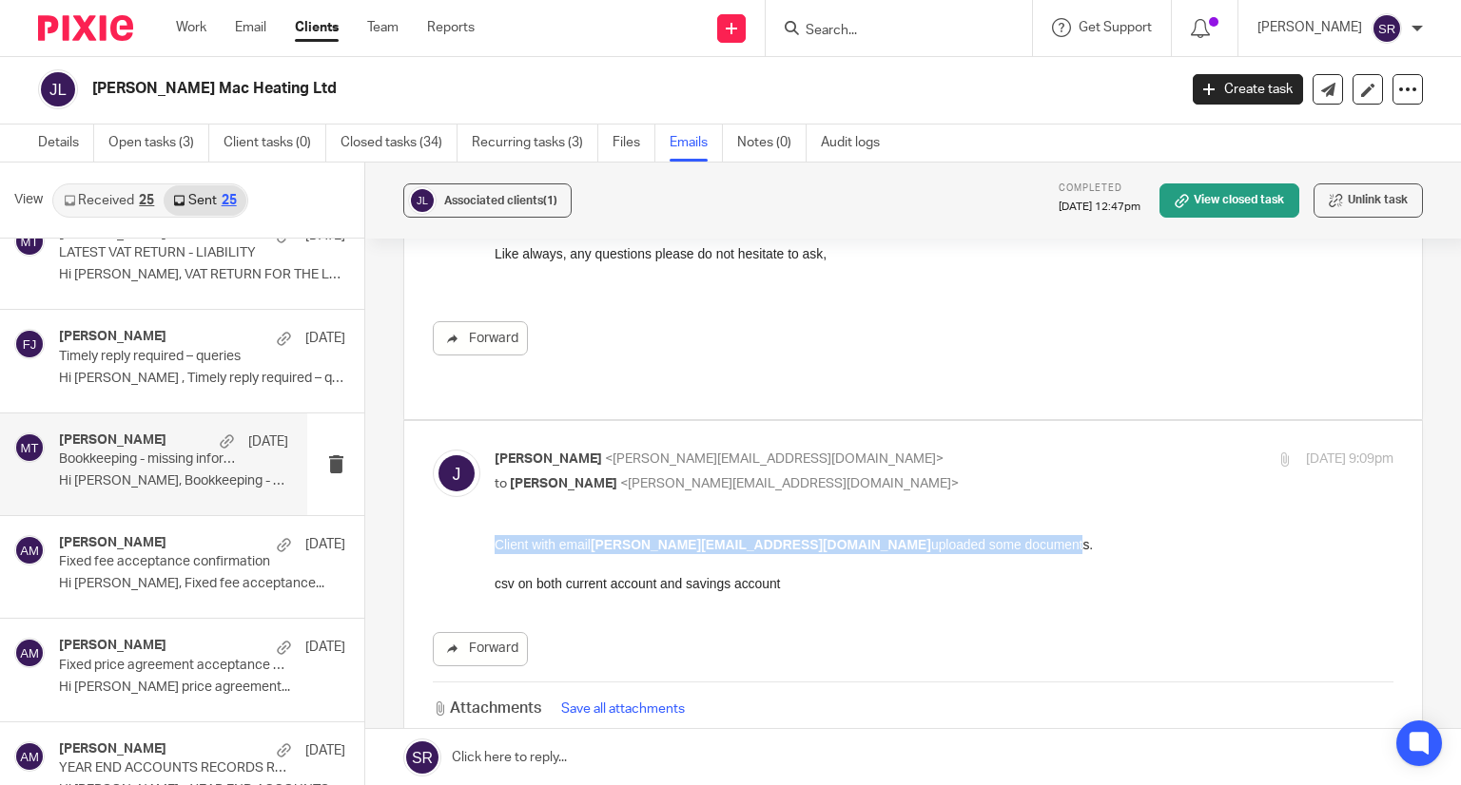
drag, startPoint x: 494, startPoint y: 548, endPoint x: 920, endPoint y: 548, distance: 426.0
click at [920, 548] on p "Client with email john@johnmacheating.co.uk uploaded some documents. csv on bot…" at bounding box center [943, 564] width 899 height 58
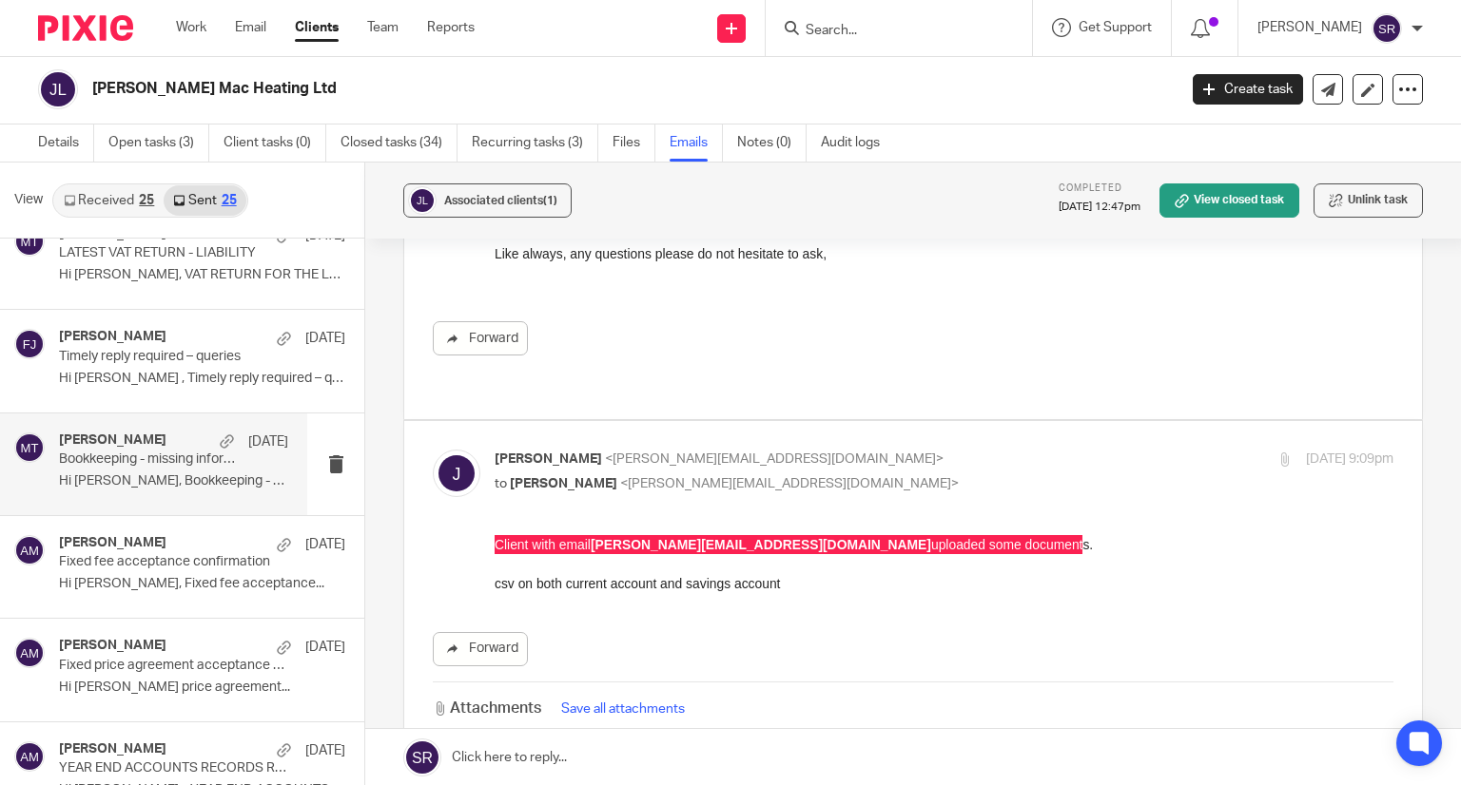
click at [603, 450] on div "john <john@johnmacheating.co.uk> to Matt Tucker <matt@togetherwecount.co.uk>" at bounding box center [793, 472] width 599 height 44
checkbox input "false"
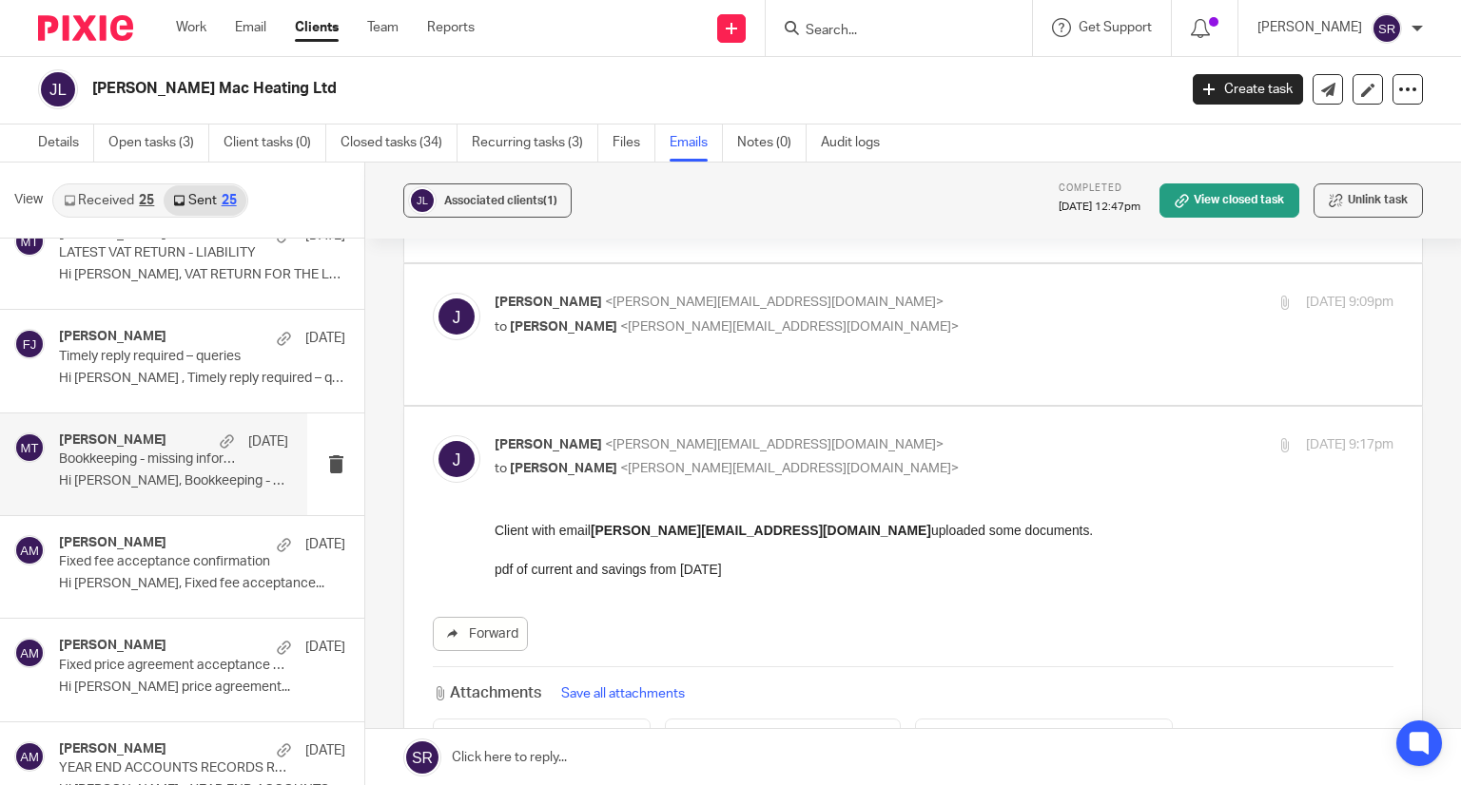
scroll to position [856, 0]
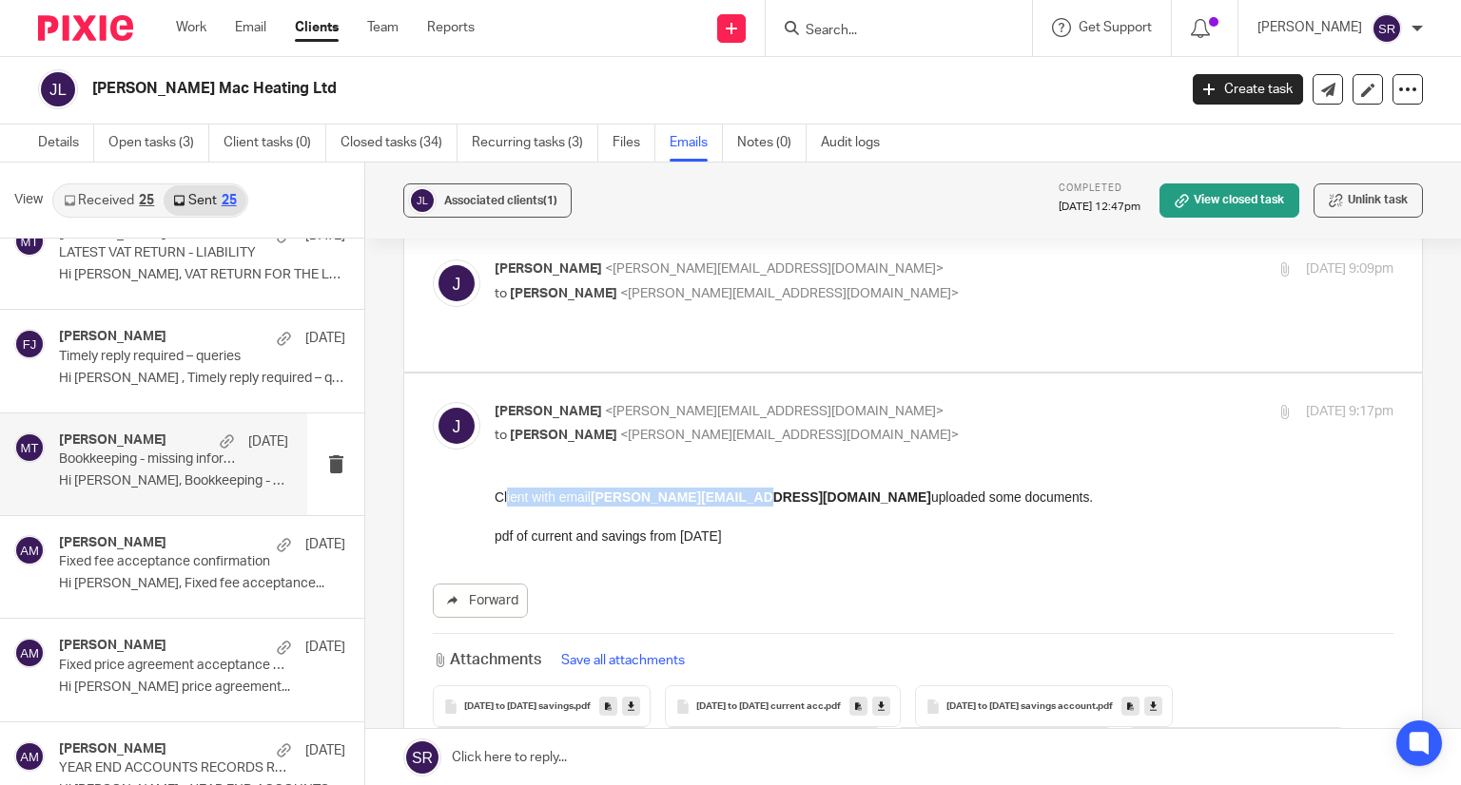
drag, startPoint x: 649, startPoint y: 501, endPoint x: 794, endPoint y: 501, distance: 145.5
click at [780, 501] on p "Client with email john@johnmacheating.co.uk uploaded some documents. pdf of cur…" at bounding box center [943, 516] width 899 height 58
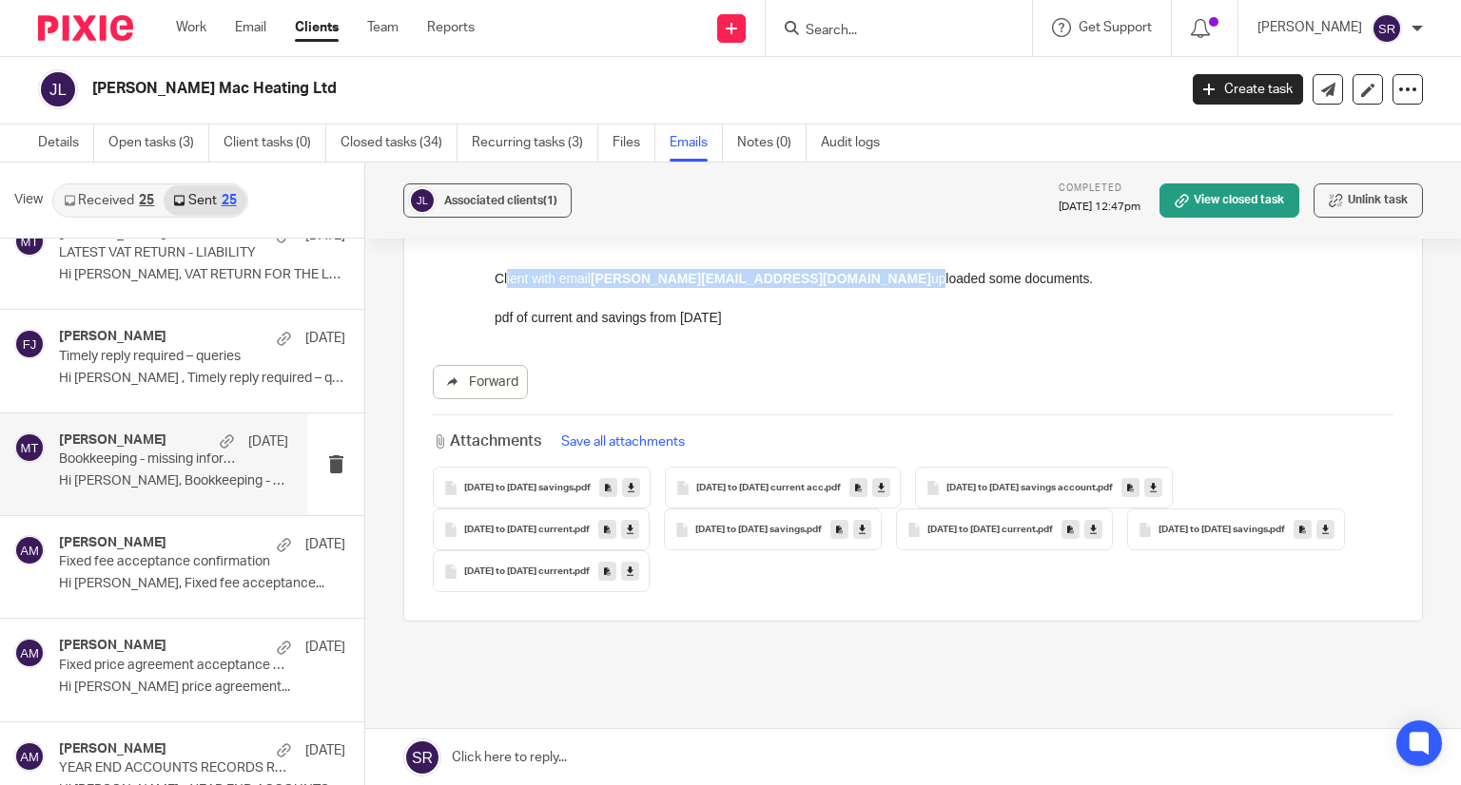
scroll to position [1101, 0]
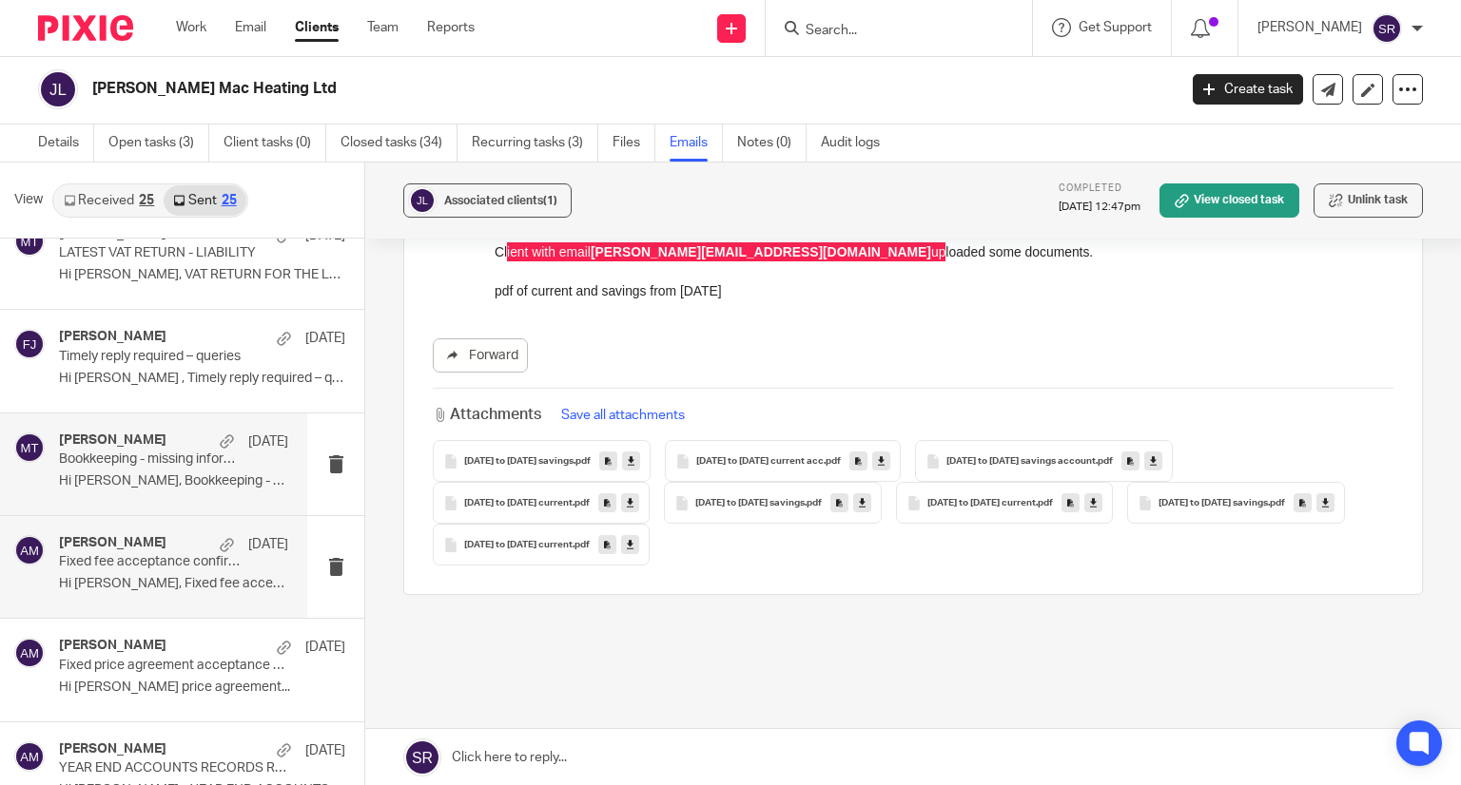
click at [104, 554] on p "Fixed fee acceptance confirmation" at bounding box center [151, 562] width 184 height 16
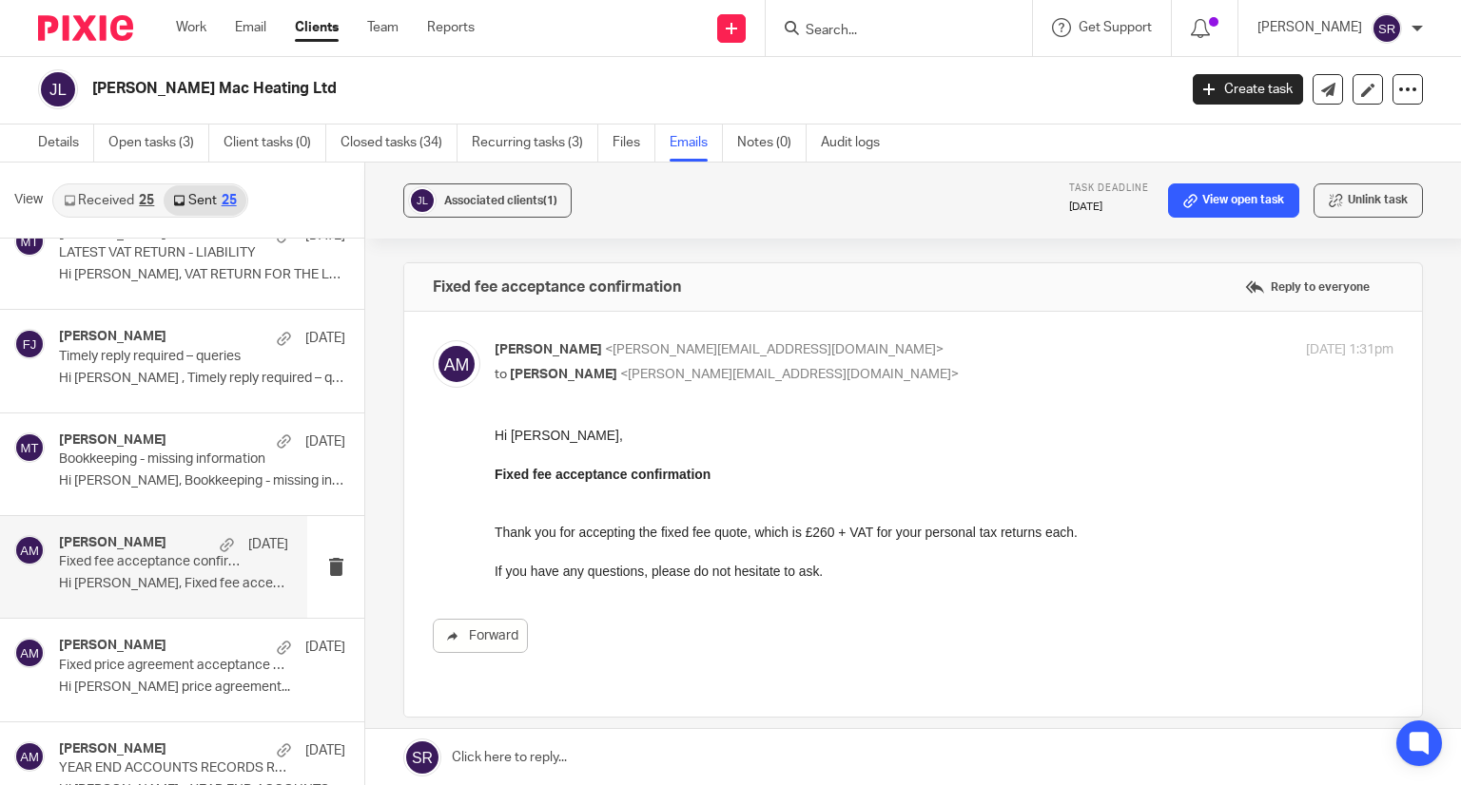
scroll to position [951, 0]
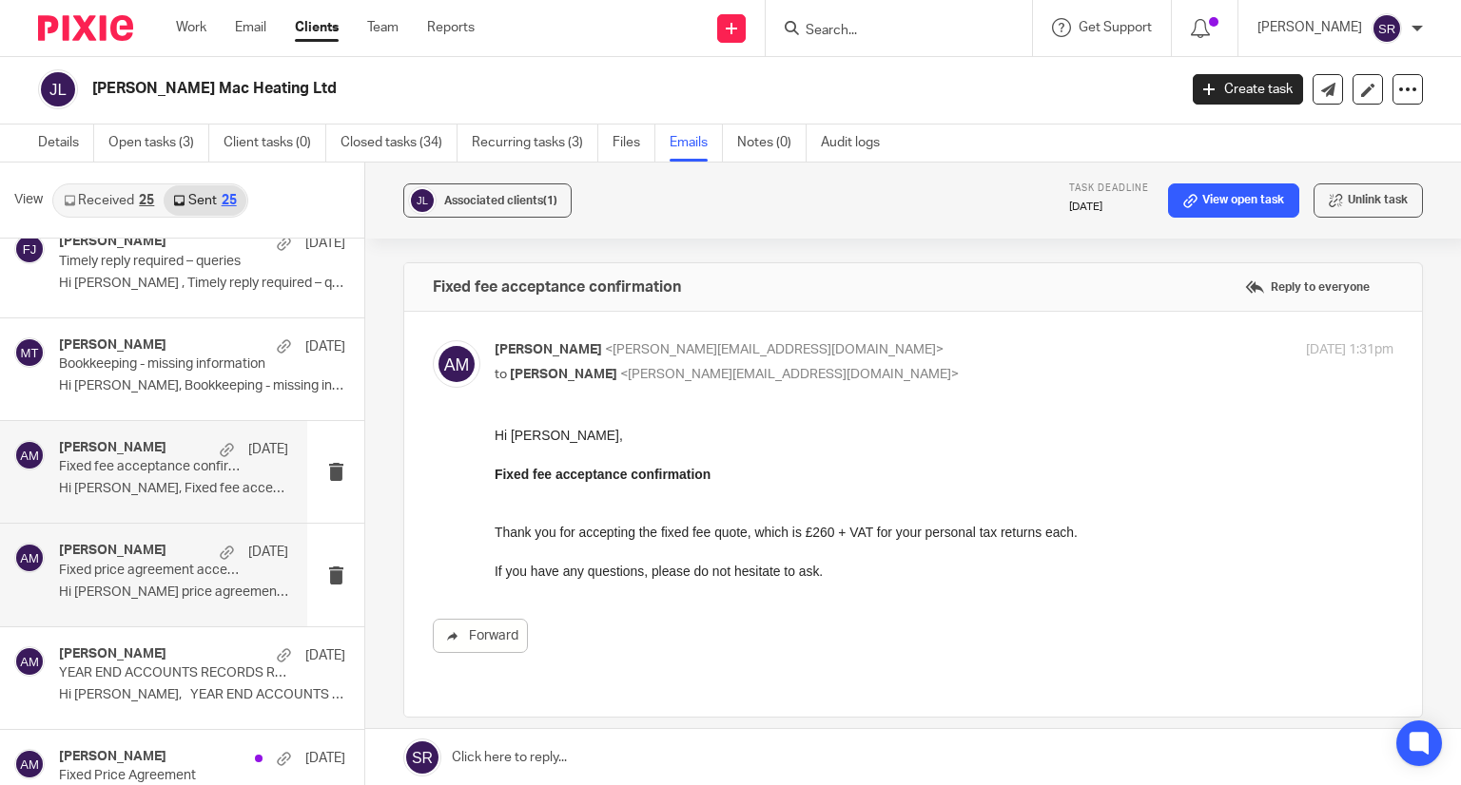
click at [126, 569] on p "Fixed price agreement acceptance confirmation" at bounding box center [151, 571] width 184 height 16
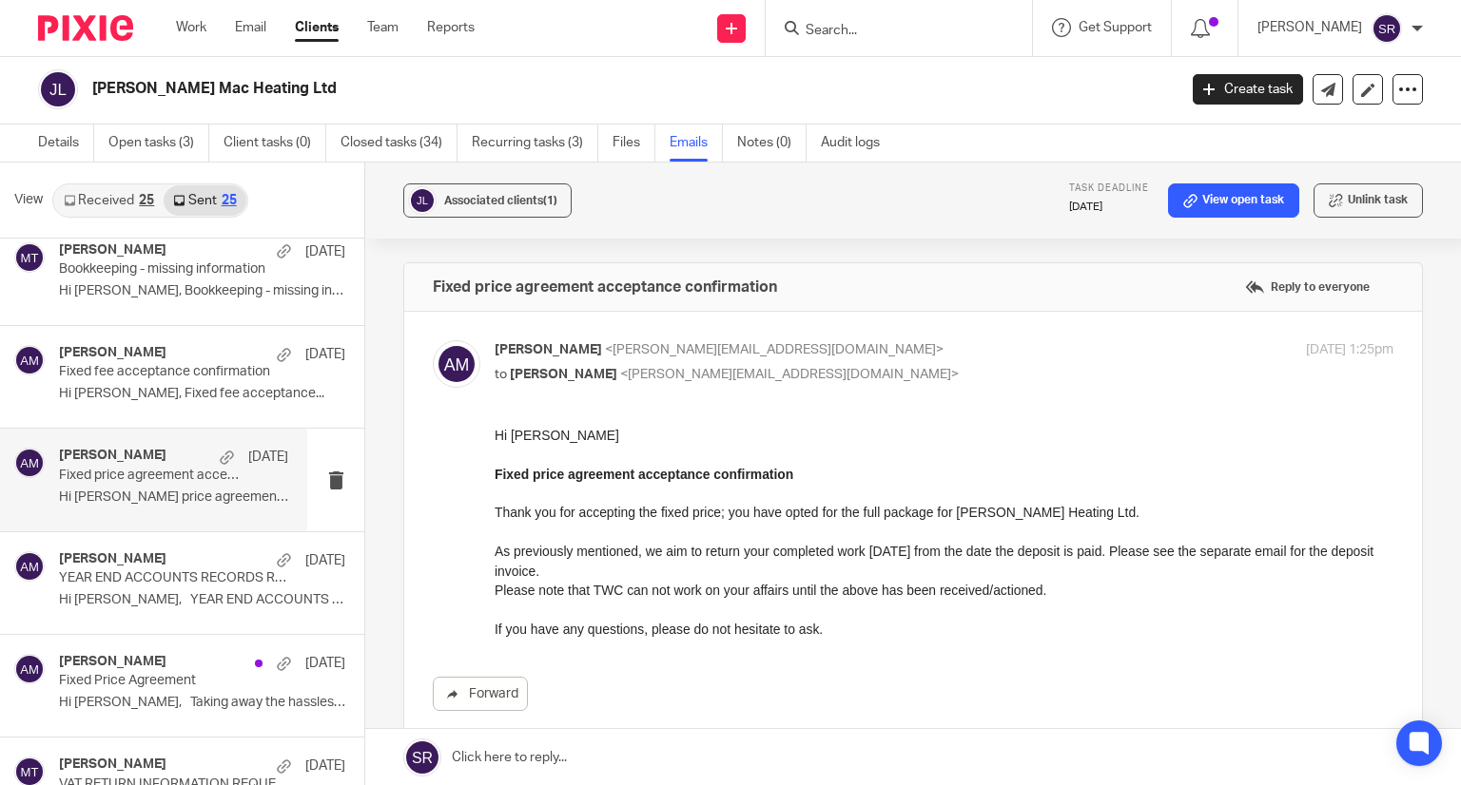
scroll to position [1141, 0]
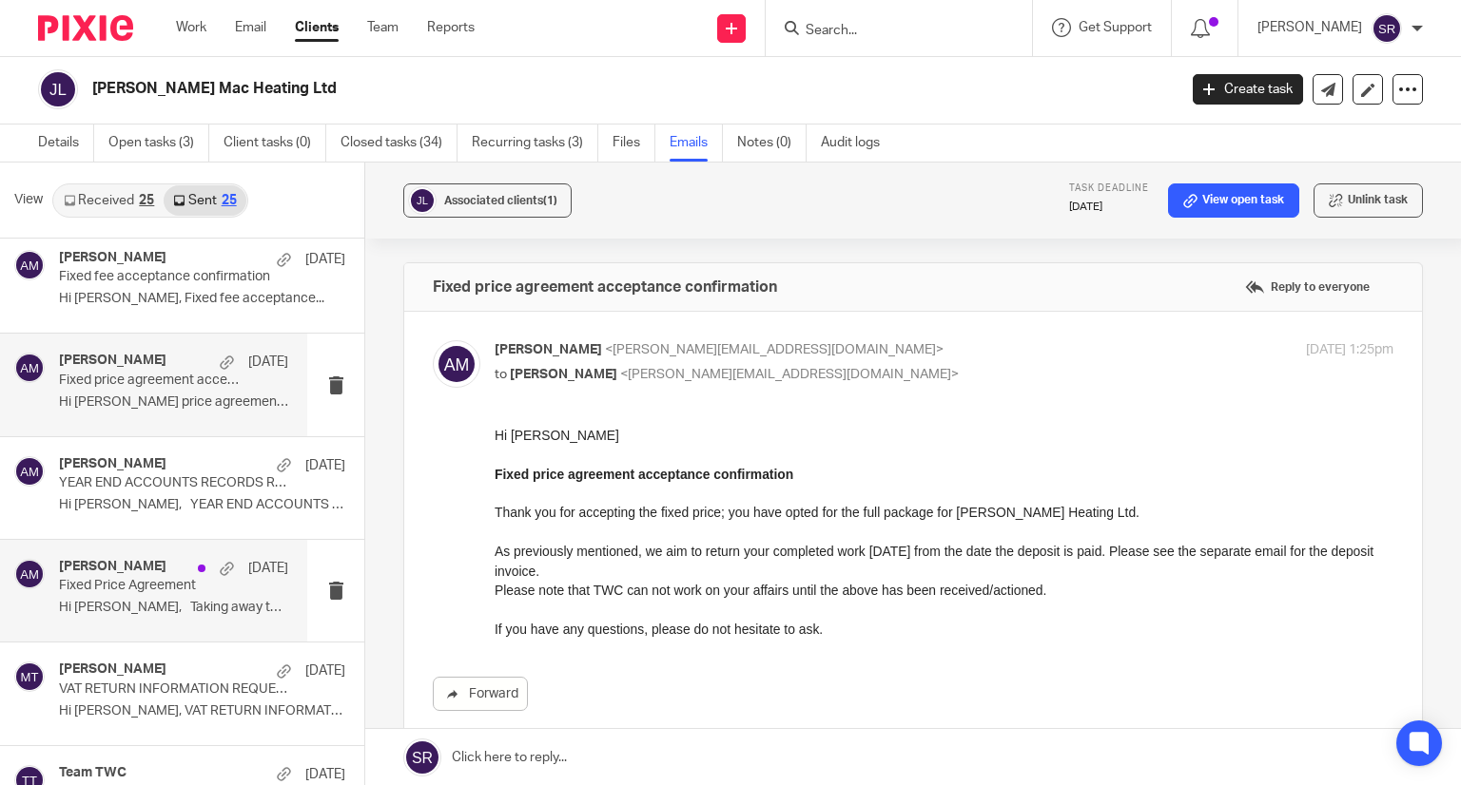
click at [127, 578] on p "Fixed Price Agreement" at bounding box center [151, 586] width 184 height 16
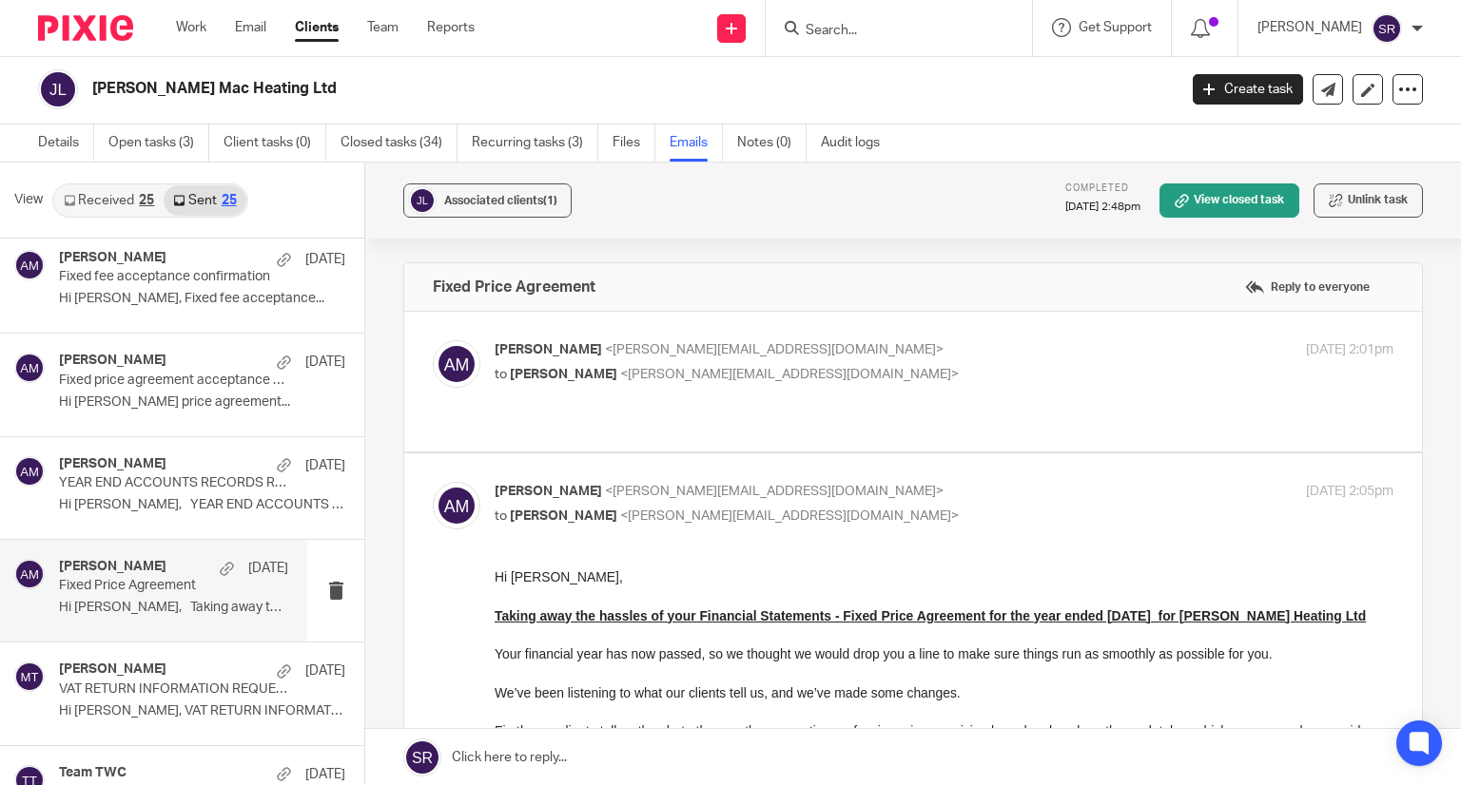
scroll to position [0, 0]
click at [627, 361] on div "Aaron McLeish <aaron@togetherwecount.co.uk> to Aaron Mcleish <aaron@togetherwec…" at bounding box center [793, 362] width 599 height 44
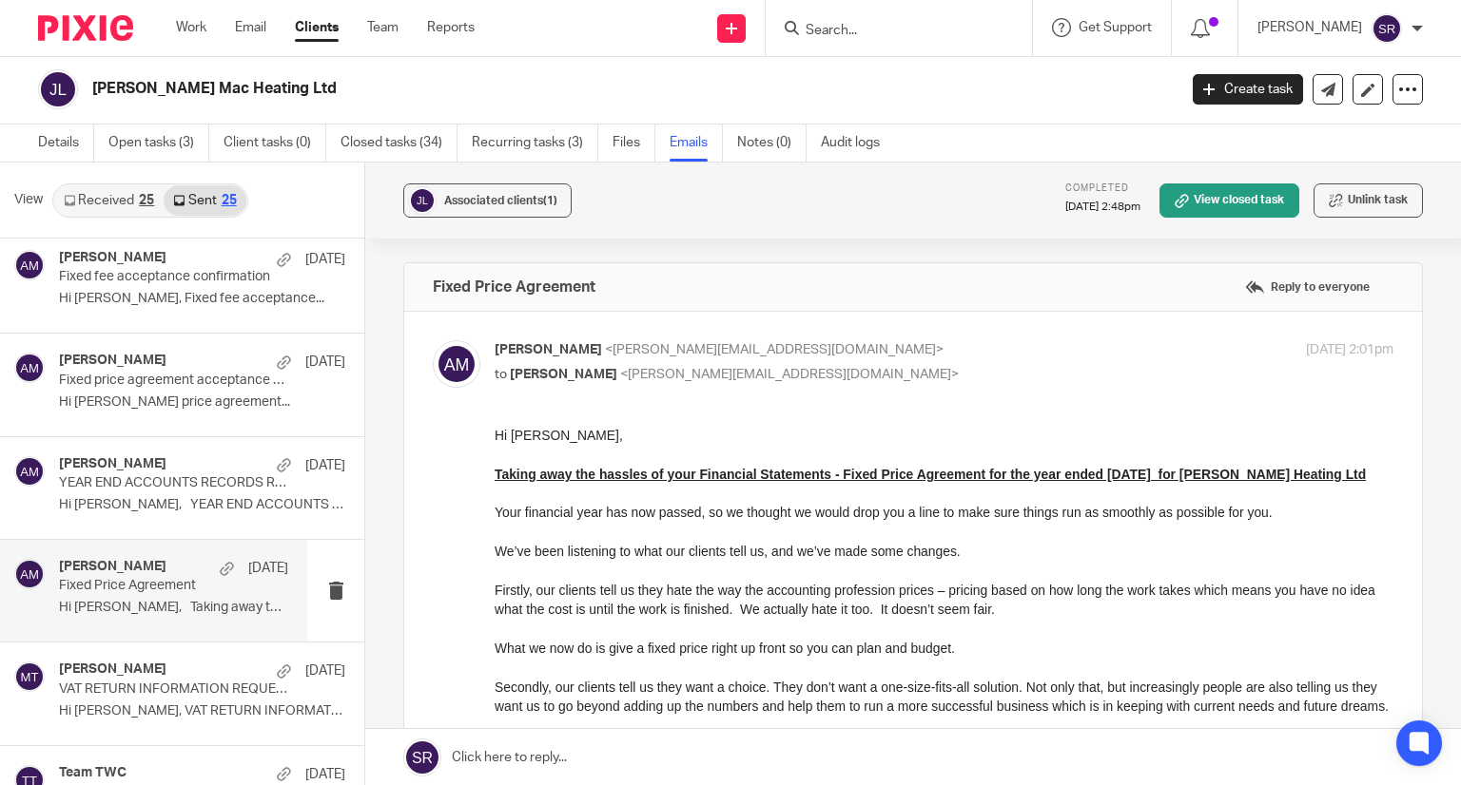
click at [627, 361] on div "Aaron McLeish <aaron@togetherwecount.co.uk> to Aaron Mcleish <aaron@togetherwec…" at bounding box center [793, 362] width 599 height 44
checkbox input "false"
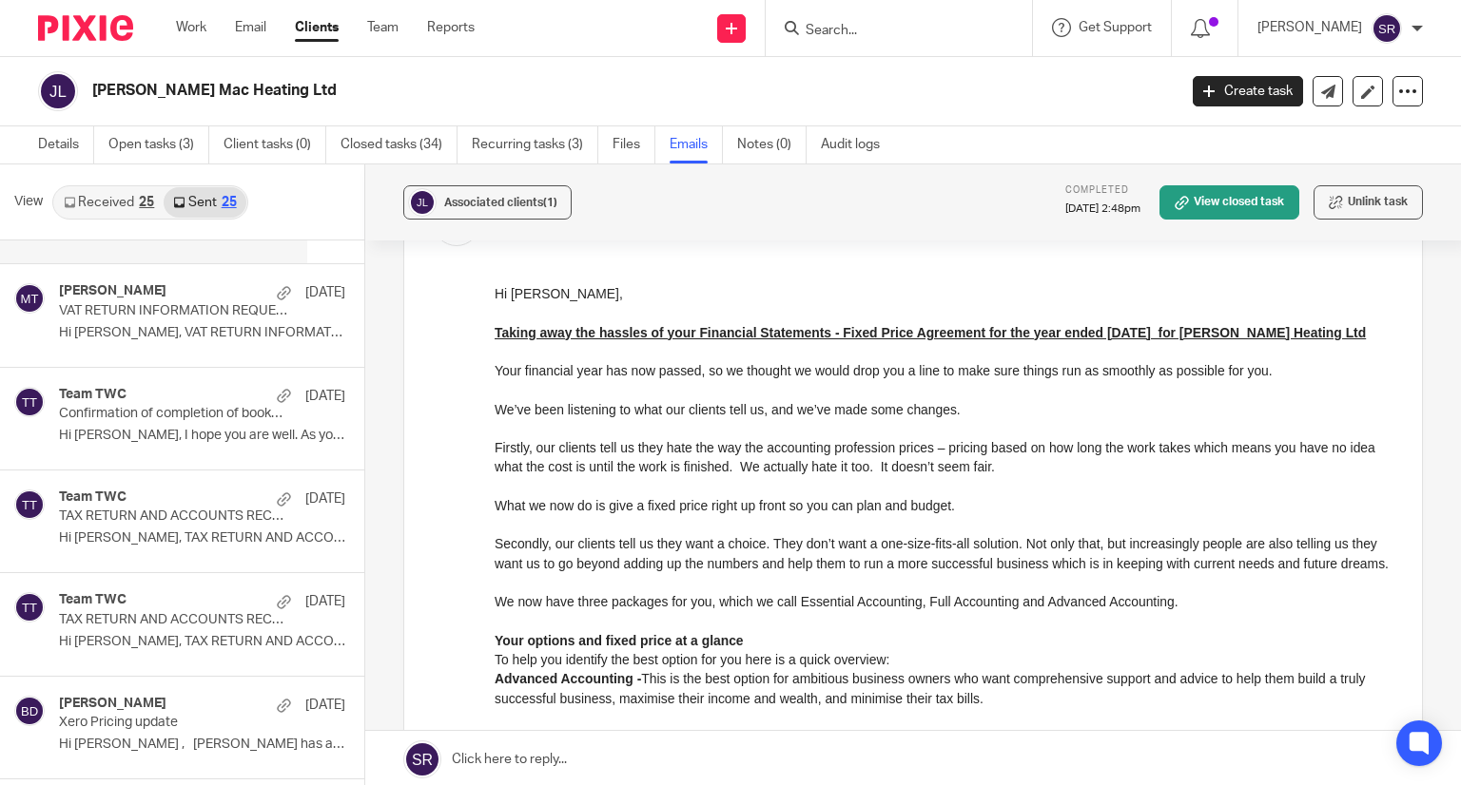
click at [852, 38] on input "Search" at bounding box center [889, 31] width 171 height 17
type input "j"
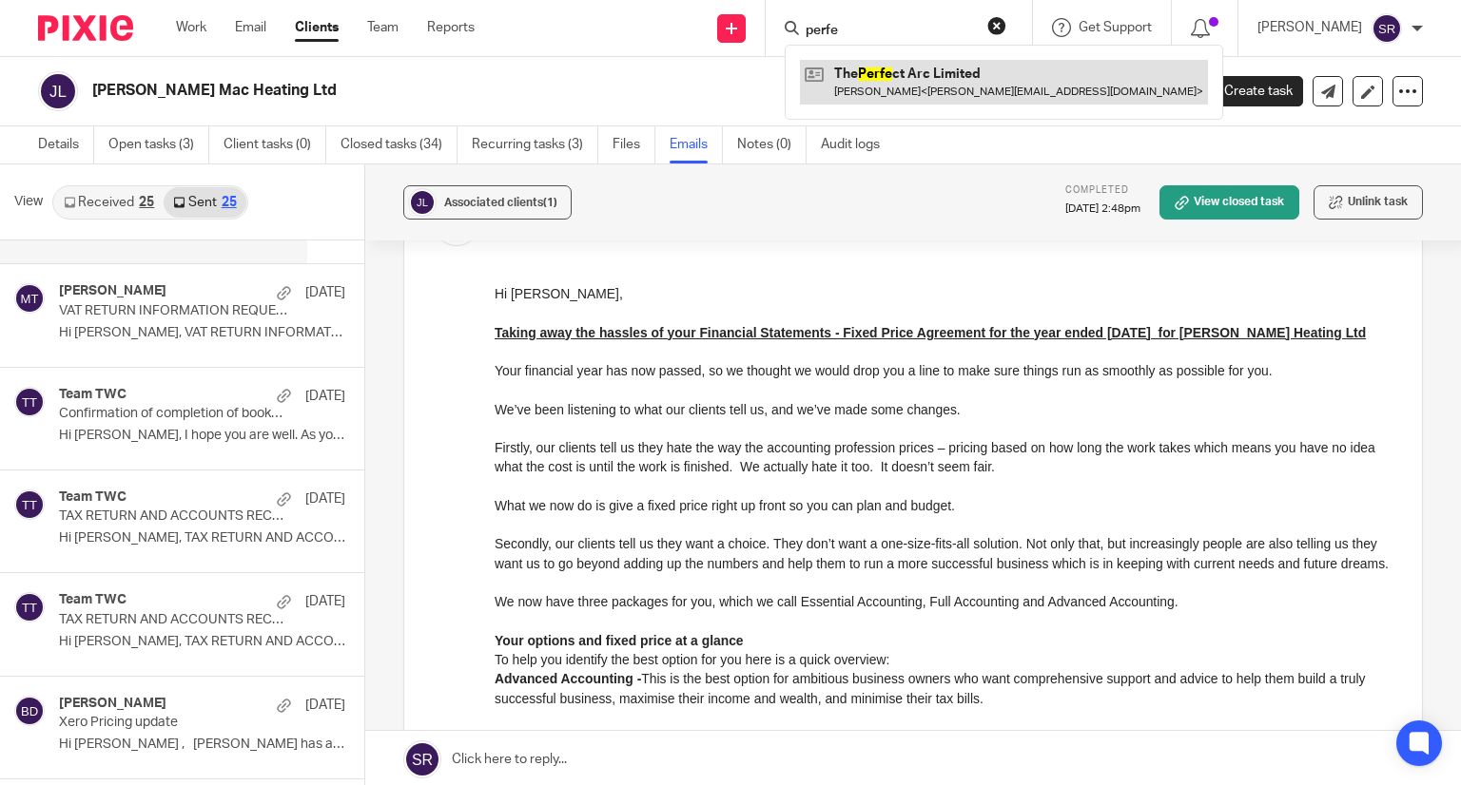
type input "perfe"
click at [913, 87] on link at bounding box center [1004, 82] width 408 height 44
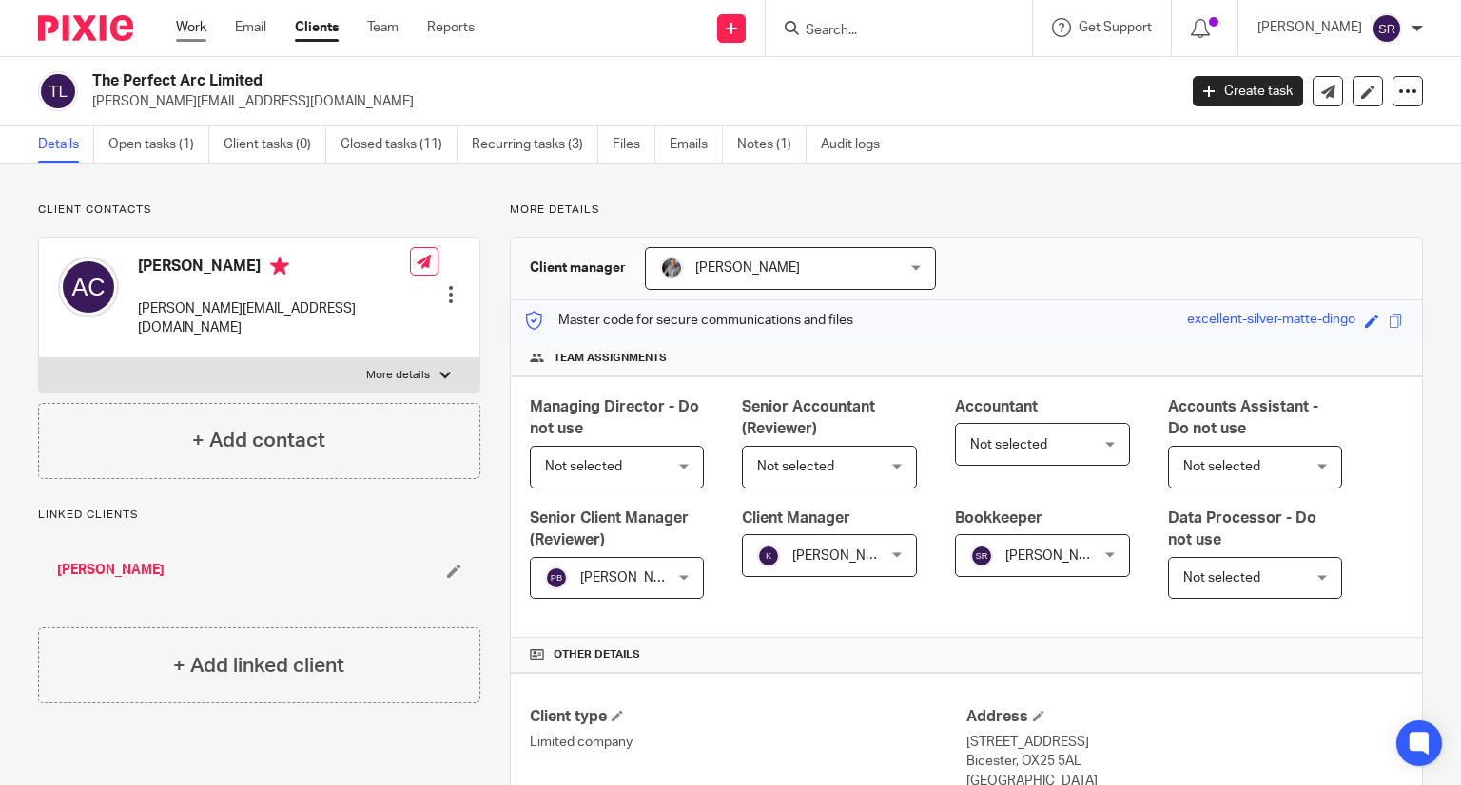
click at [187, 24] on link "Work" at bounding box center [191, 27] width 30 height 19
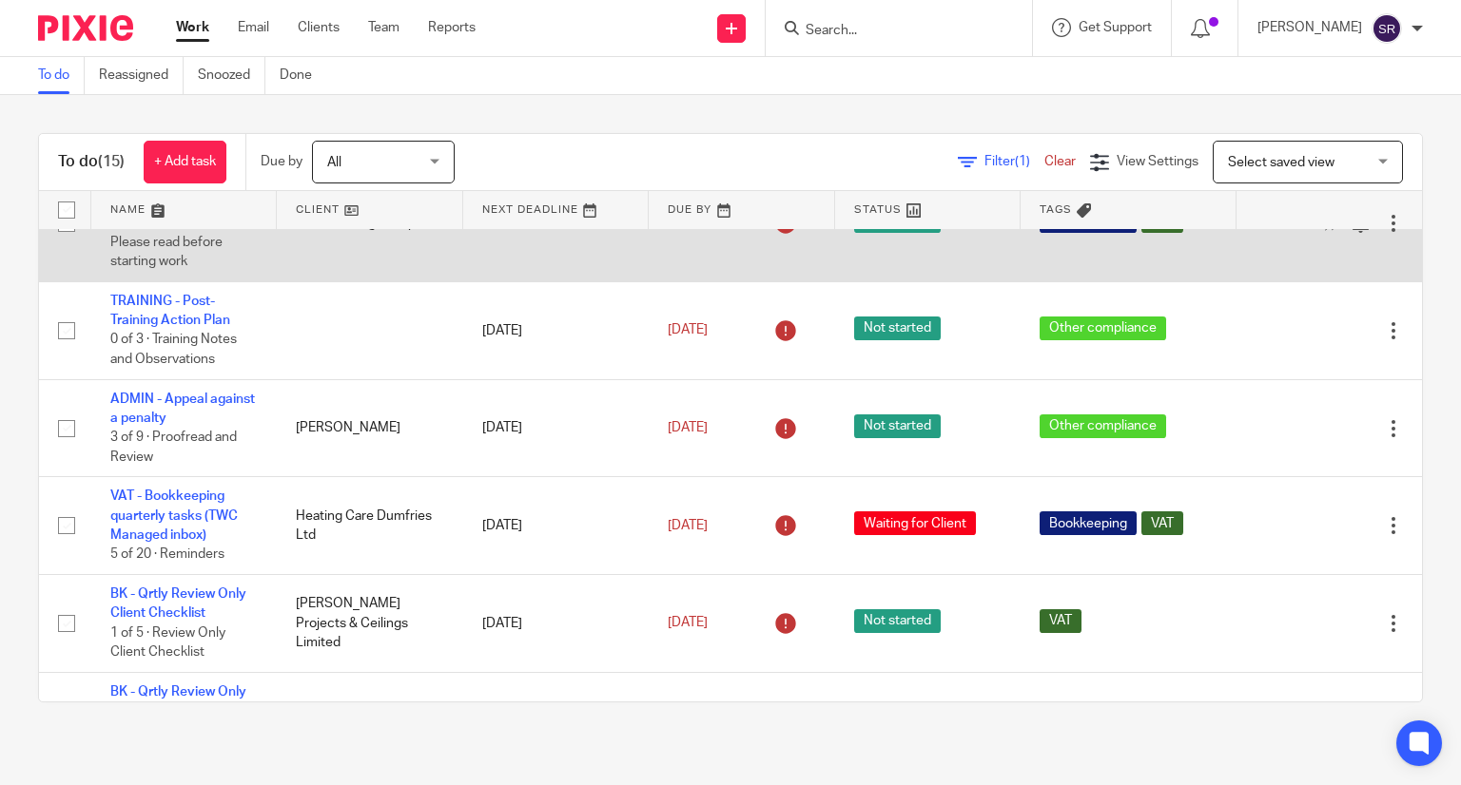
scroll to position [190, 0]
